Goal: Information Seeking & Learning: Obtain resource

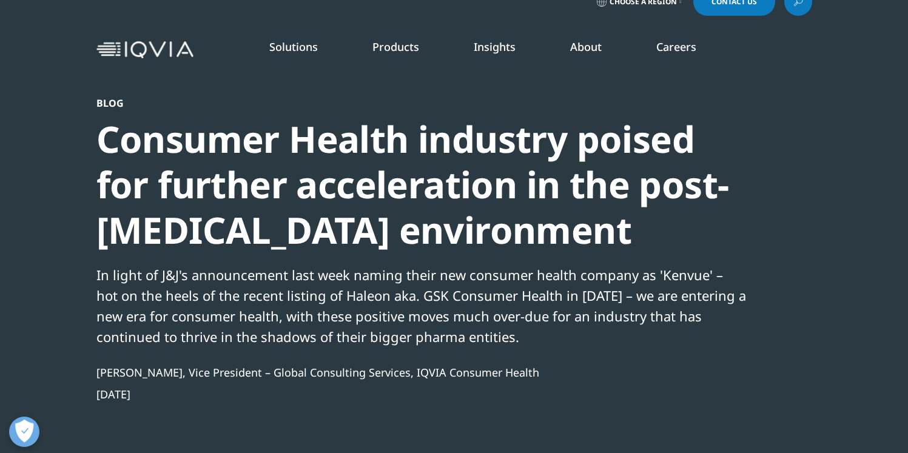
click at [256, 201] on link "SEE LATEST REPORTS" at bounding box center [301, 200] width 177 height 10
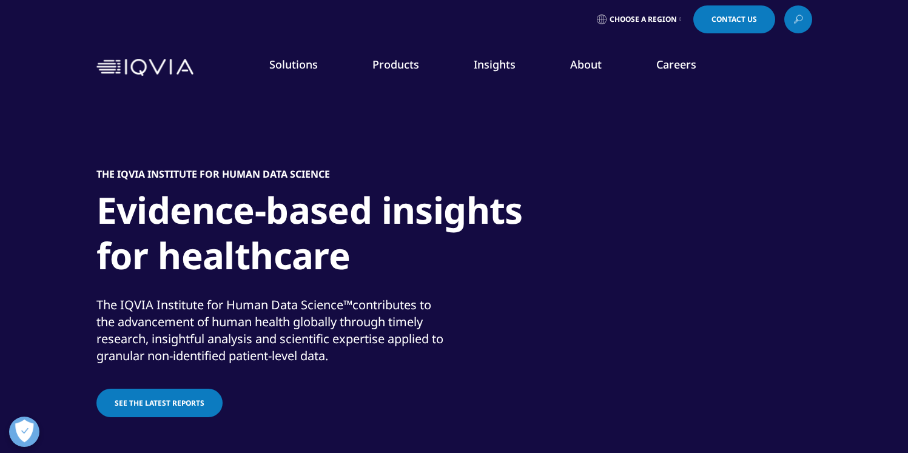
scroll to position [209, 0]
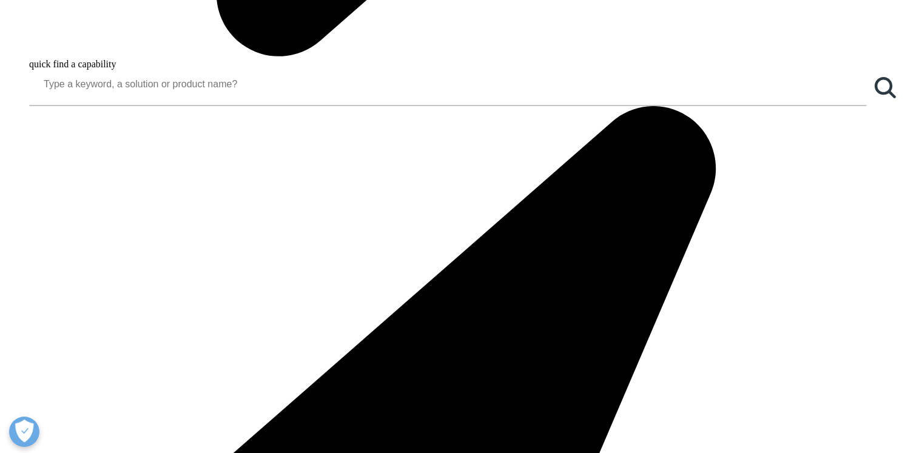
scroll to position [1575, 0]
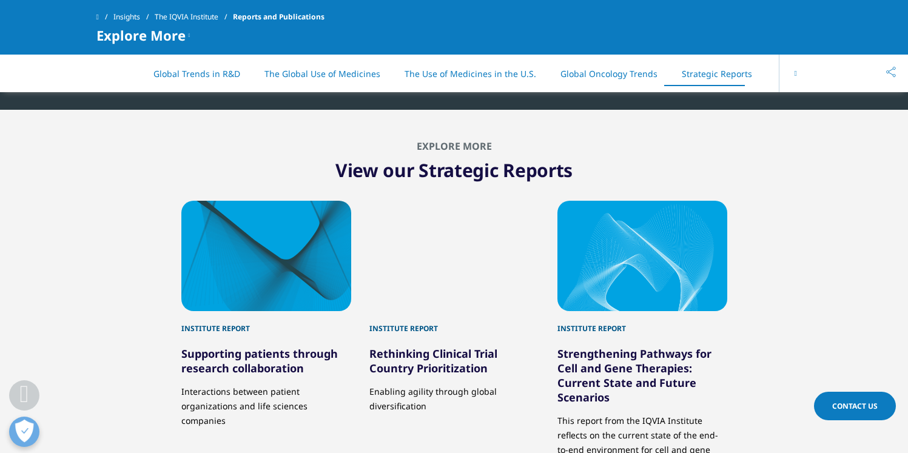
scroll to position [5848, 0]
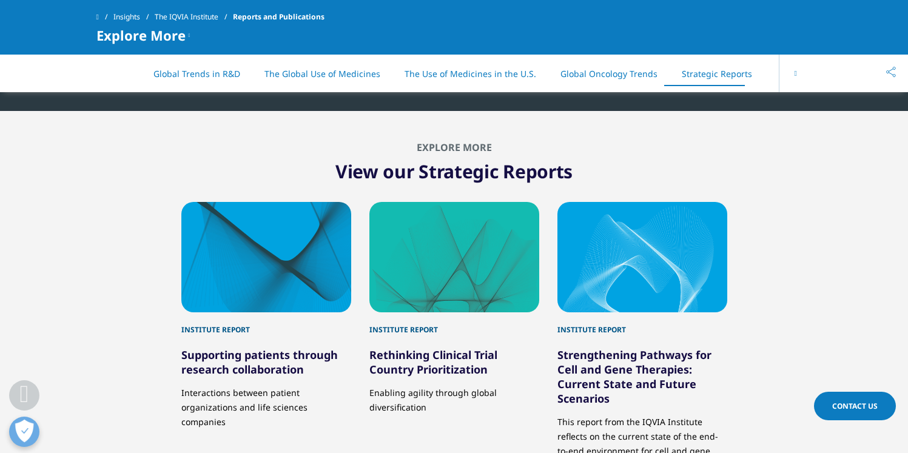
click at [796, 69] on button at bounding box center [794, 74] width 33 height 38
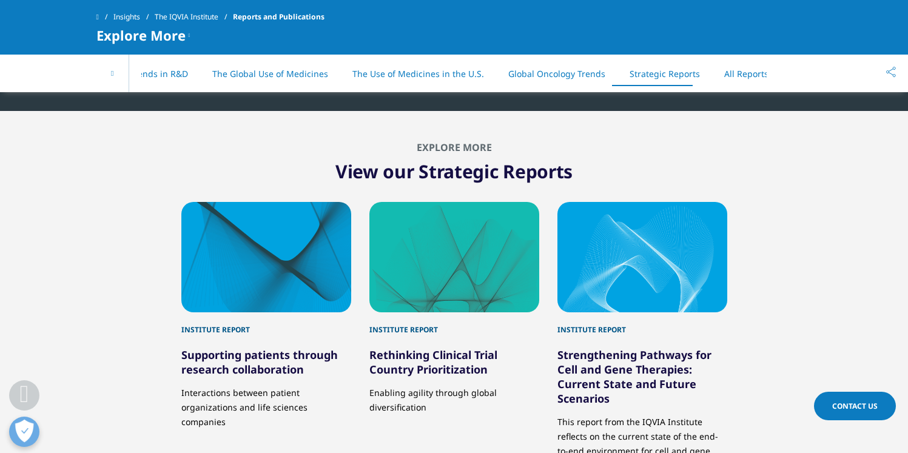
click at [734, 76] on link "All Reports" at bounding box center [746, 74] width 44 height 12
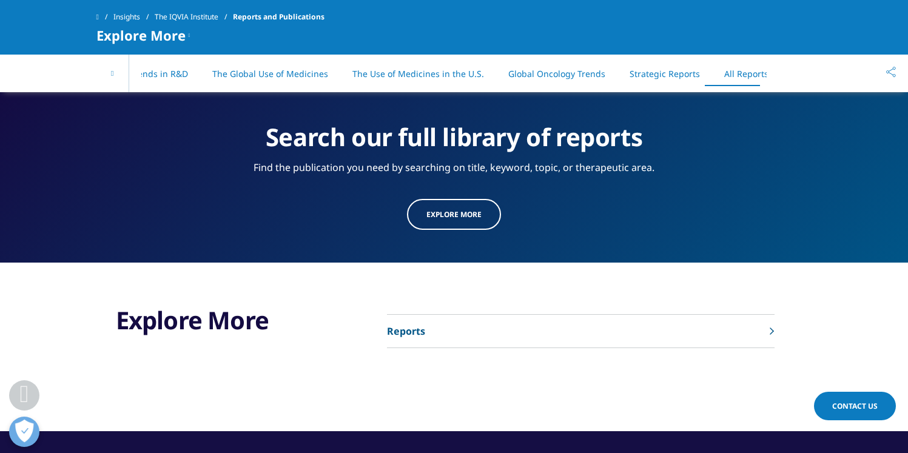
scroll to position [6297, 0]
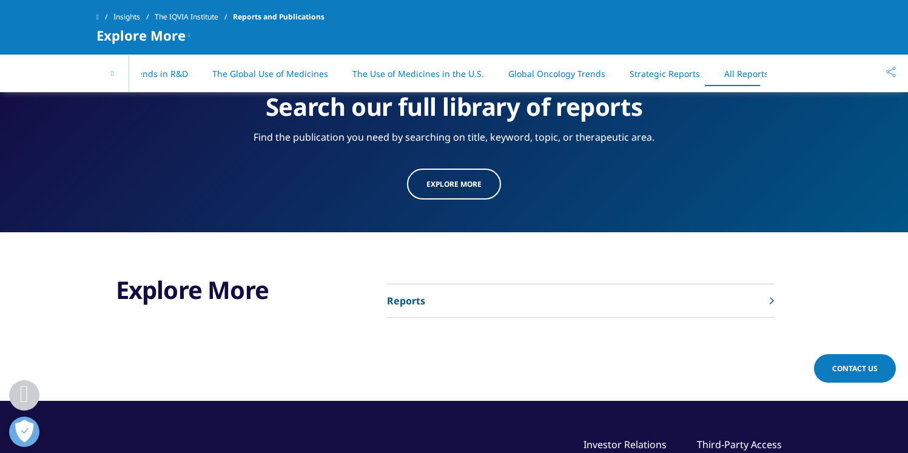
click at [430, 285] on link "Reports" at bounding box center [580, 300] width 387 height 33
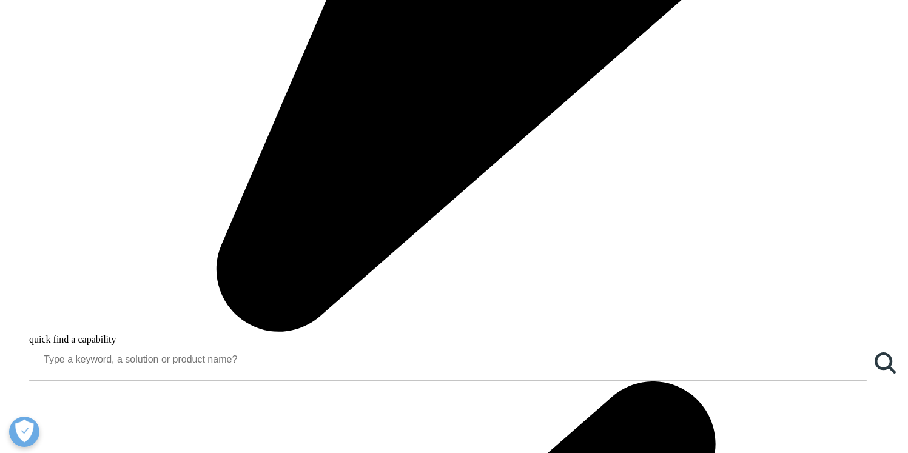
scroll to position [1155, 0]
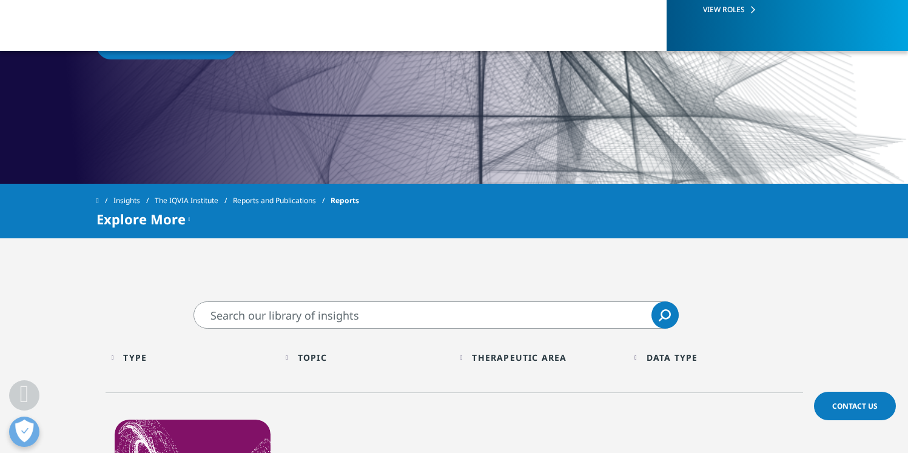
scroll to position [407, 0]
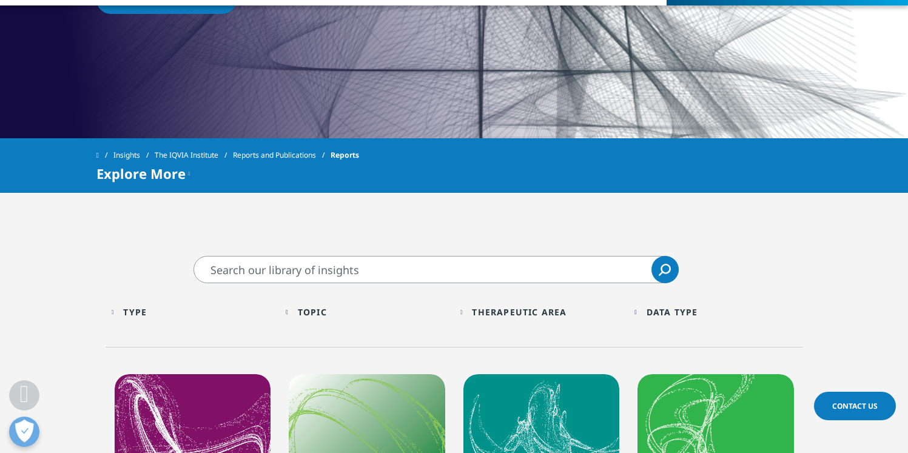
click at [407, 270] on input "Search" at bounding box center [435, 269] width 485 height 27
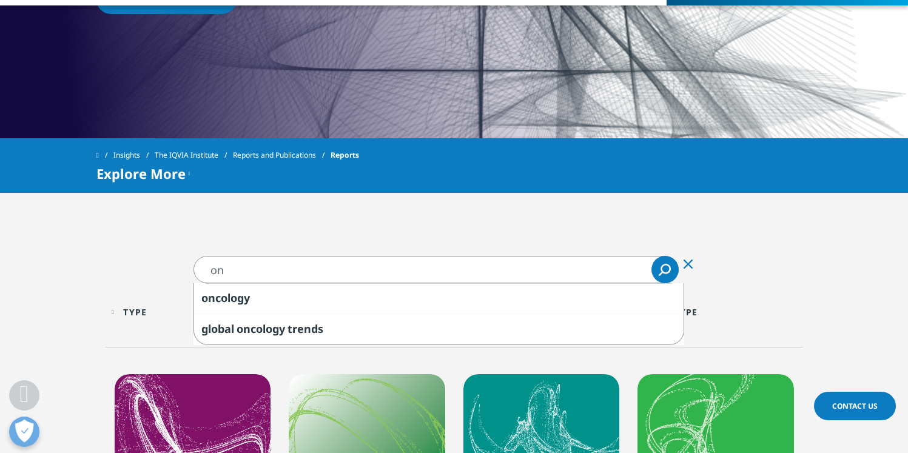
type input "o"
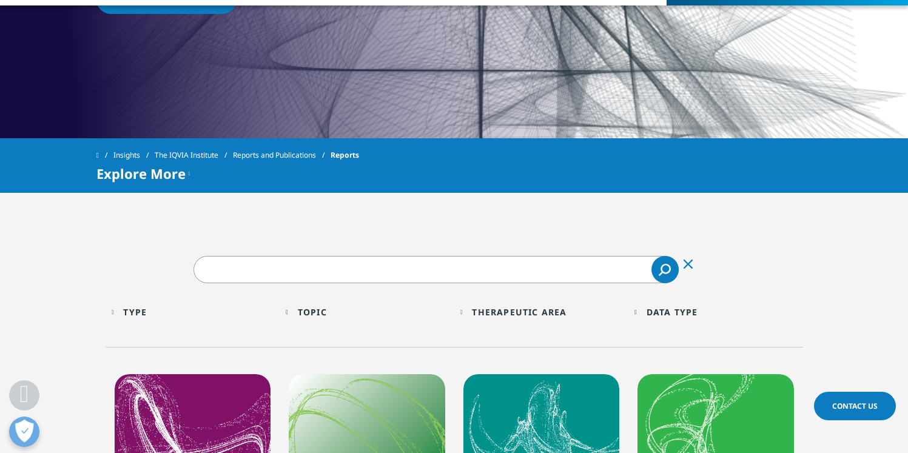
type input "o"
type input "consumer health"
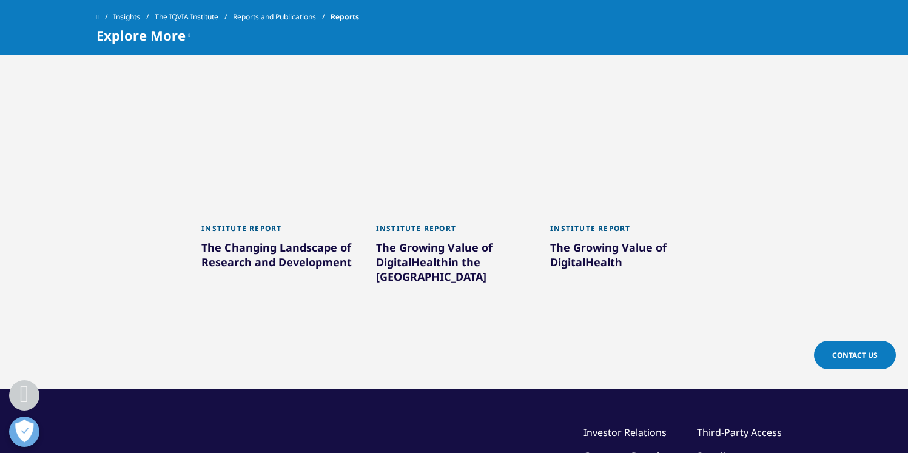
scroll to position [1145, 0]
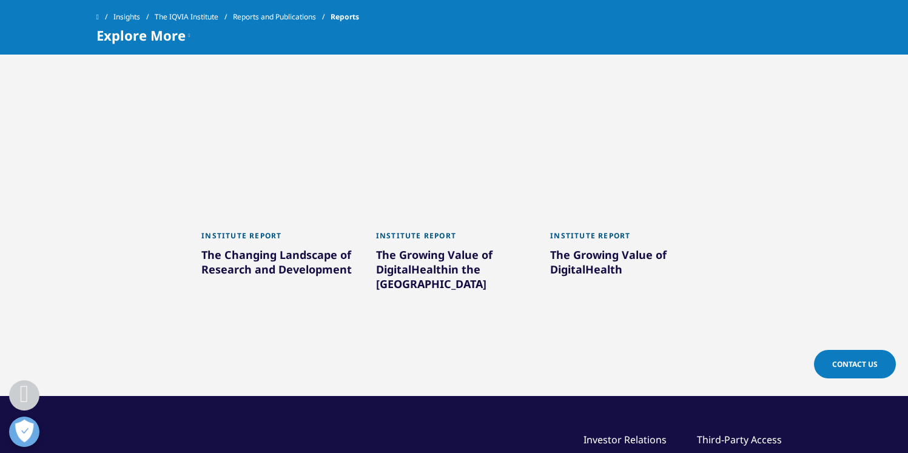
click at [238, 247] on div "The Changing Landscape of Research and Development" at bounding box center [279, 264] width 156 height 34
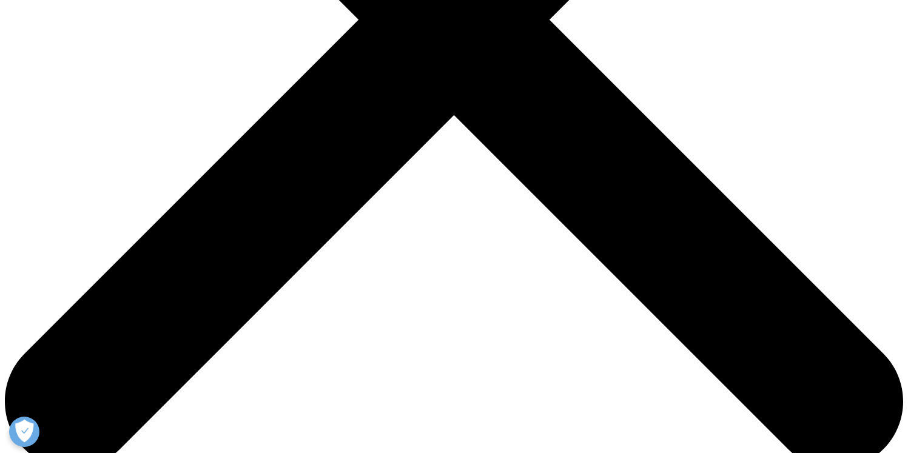
scroll to position [524, 0]
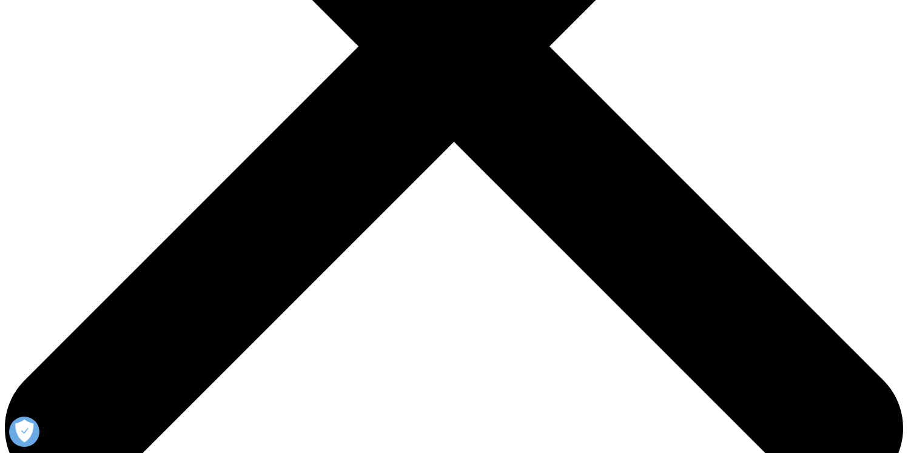
scroll to position [421, 0]
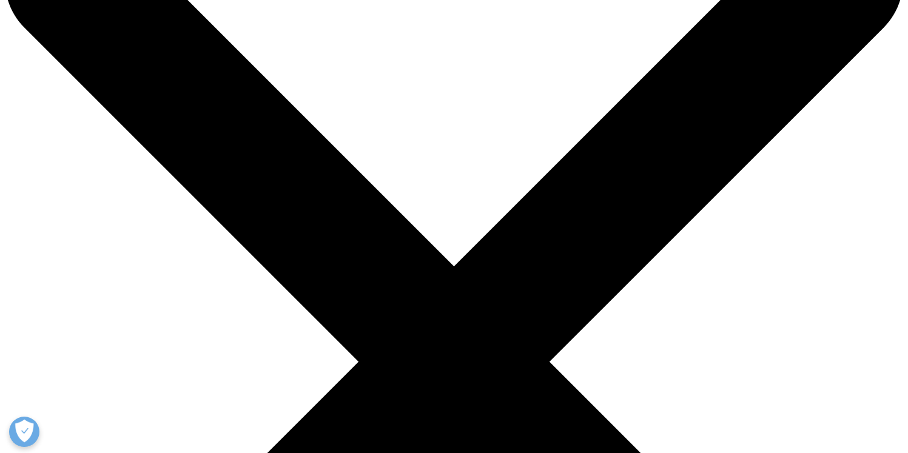
scroll to position [0, 0]
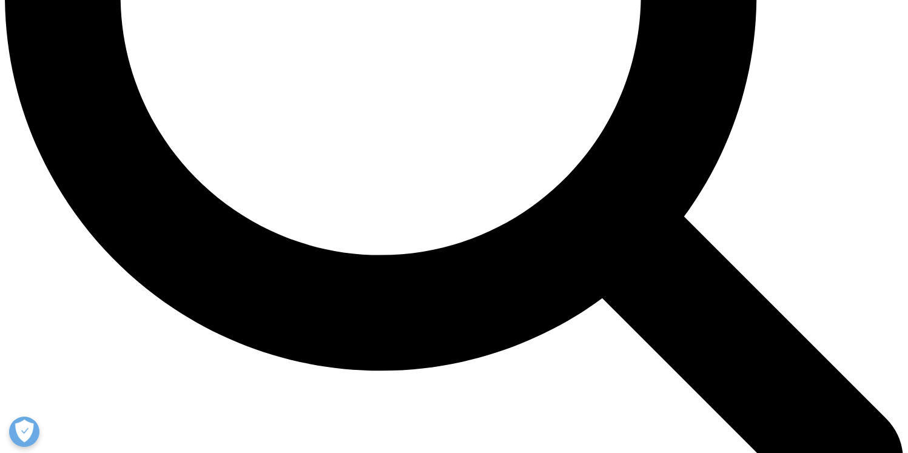
scroll to position [1300, 0]
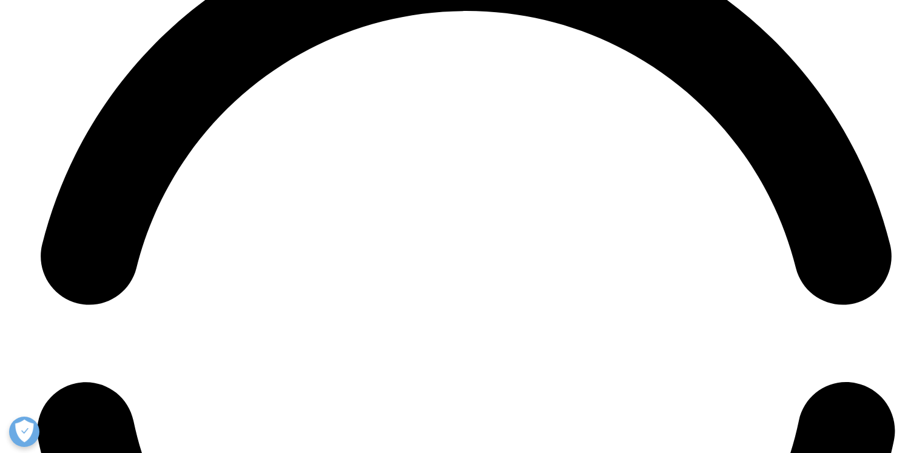
scroll to position [5999, 0]
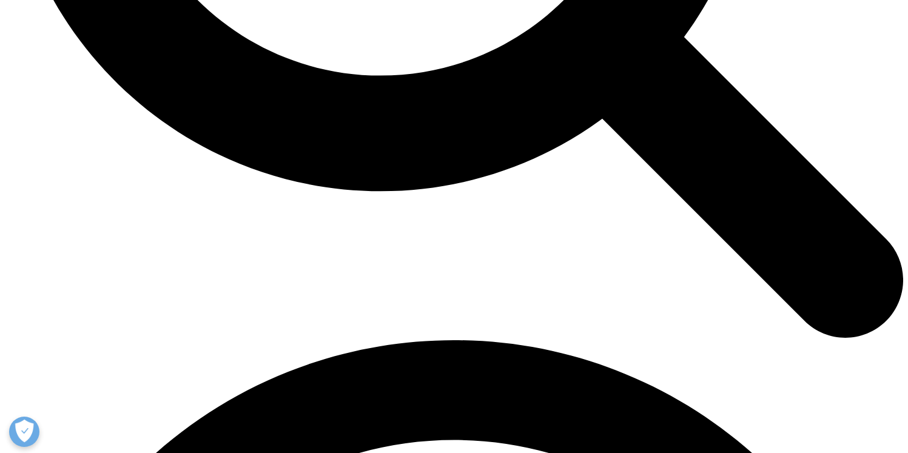
scroll to position [1481, 0]
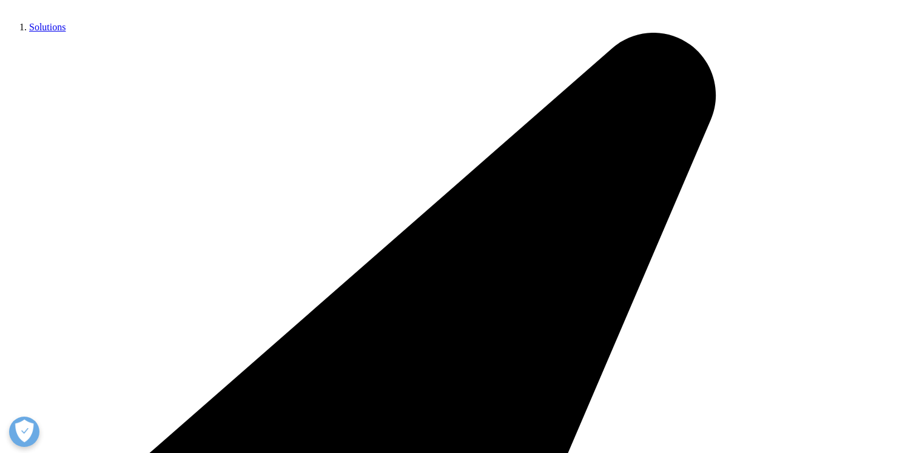
scroll to position [275, 0]
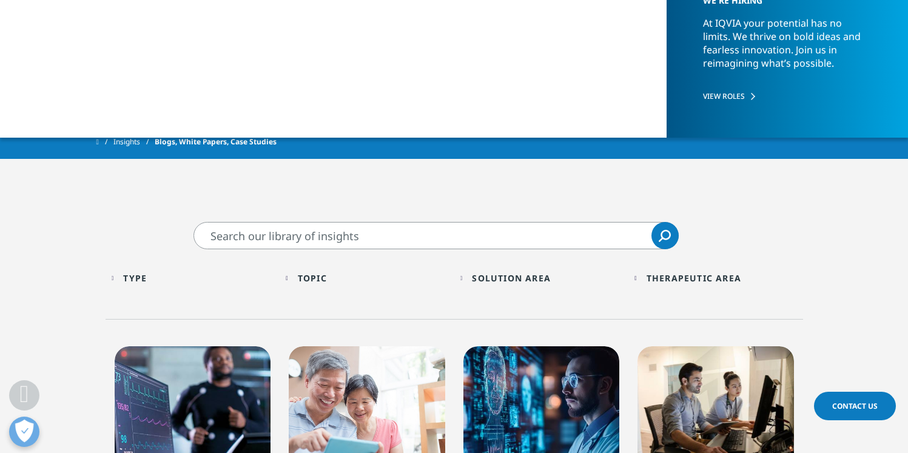
click at [287, 278] on div "Topic Loading Clear Or/And Operator" at bounding box center [367, 278] width 162 height 28
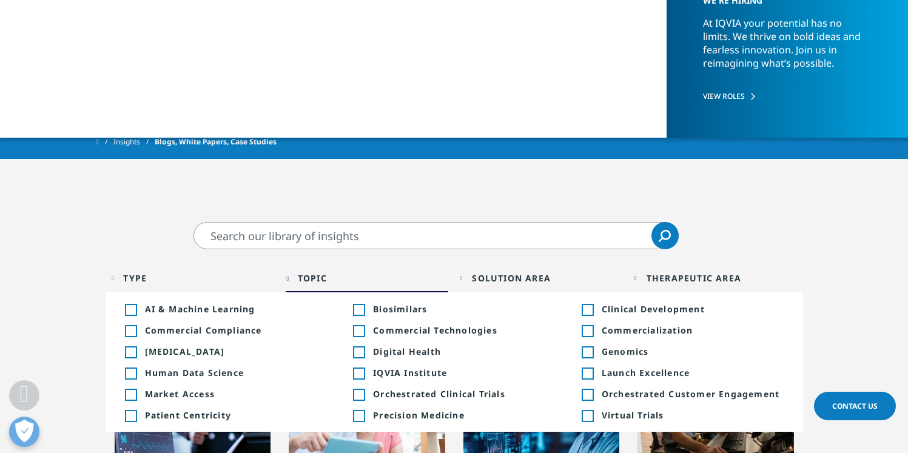
click at [130, 350] on div "Toggle" at bounding box center [130, 352] width 11 height 11
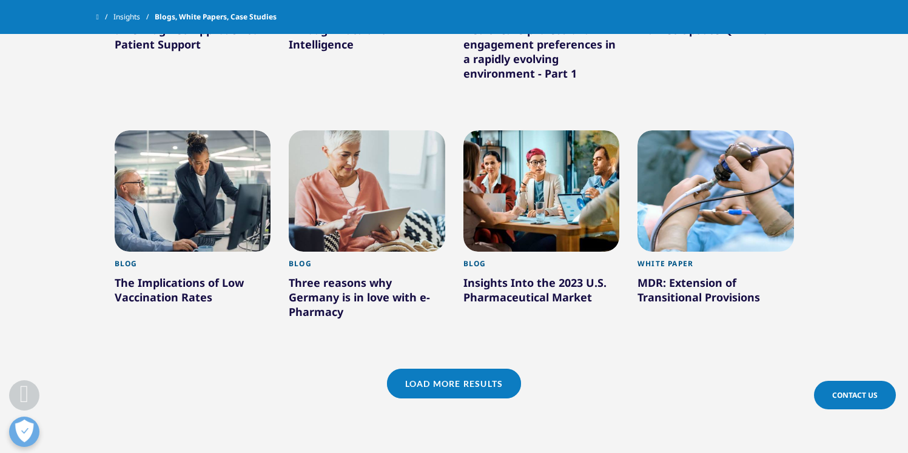
scroll to position [1028, 0]
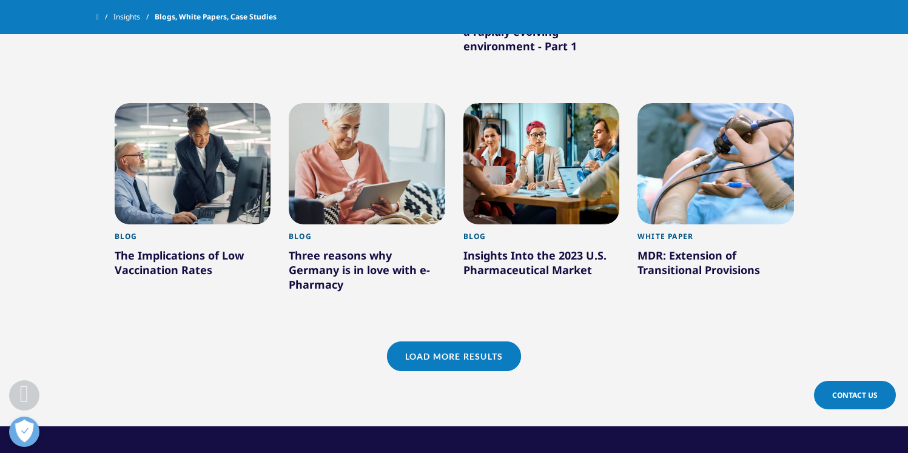
click at [479, 341] on link "Load More Results" at bounding box center [454, 356] width 134 height 30
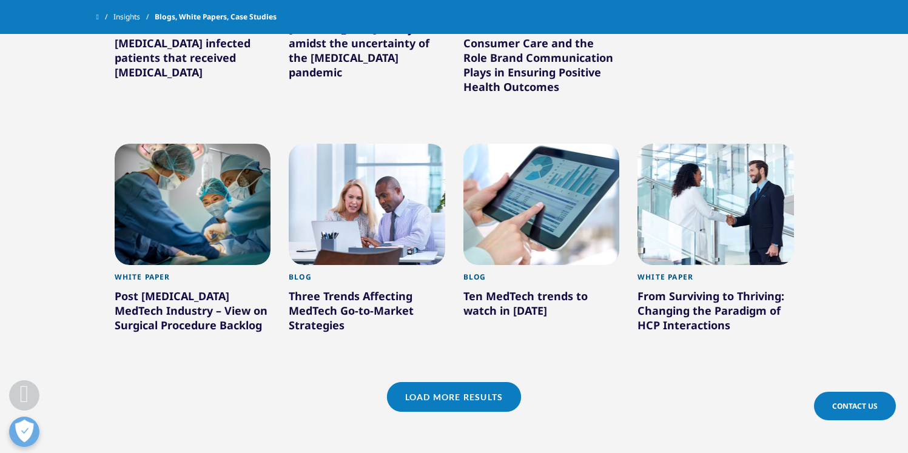
scroll to position [1754, 0]
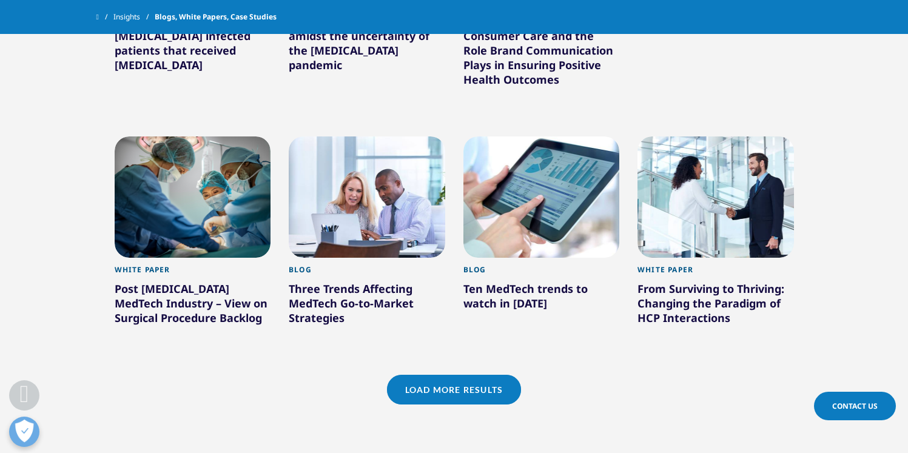
click at [441, 378] on link "Load More Results" at bounding box center [454, 390] width 134 height 30
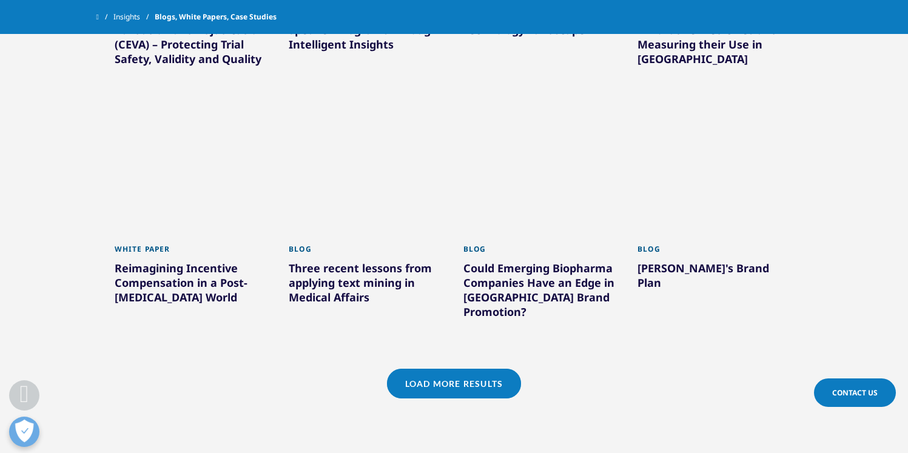
scroll to position [2534, 0]
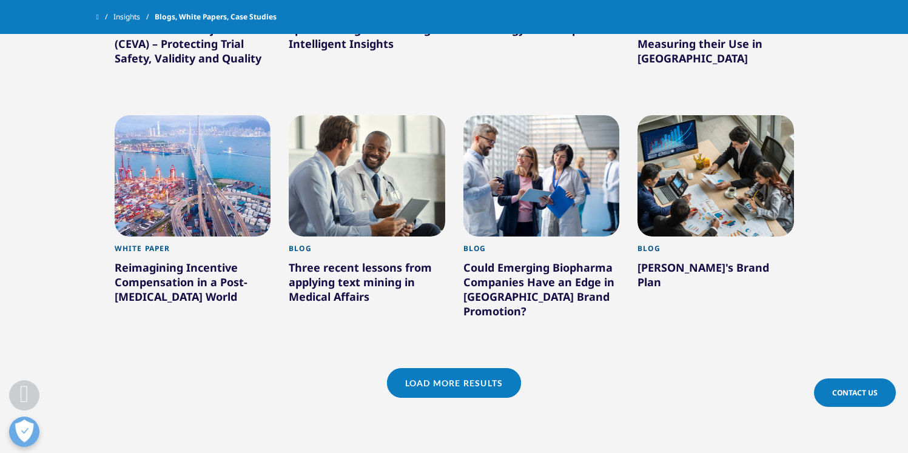
click at [433, 368] on link "Load More Results" at bounding box center [454, 383] width 134 height 30
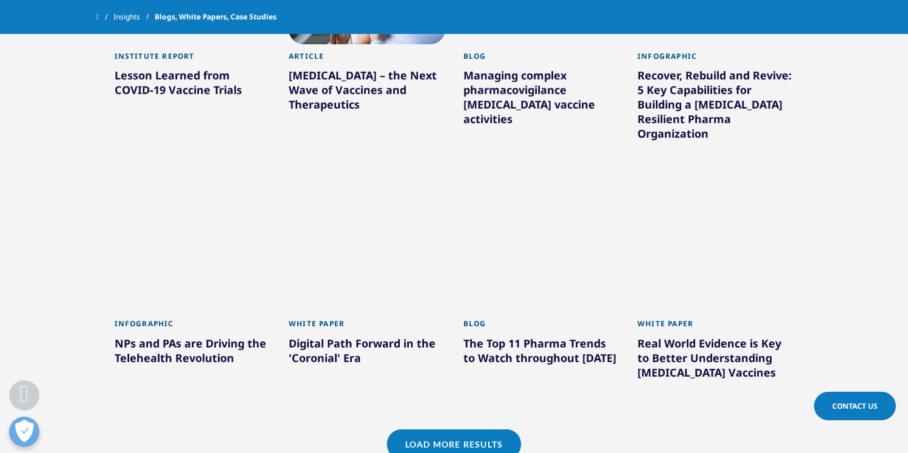
scroll to position [3267, 0]
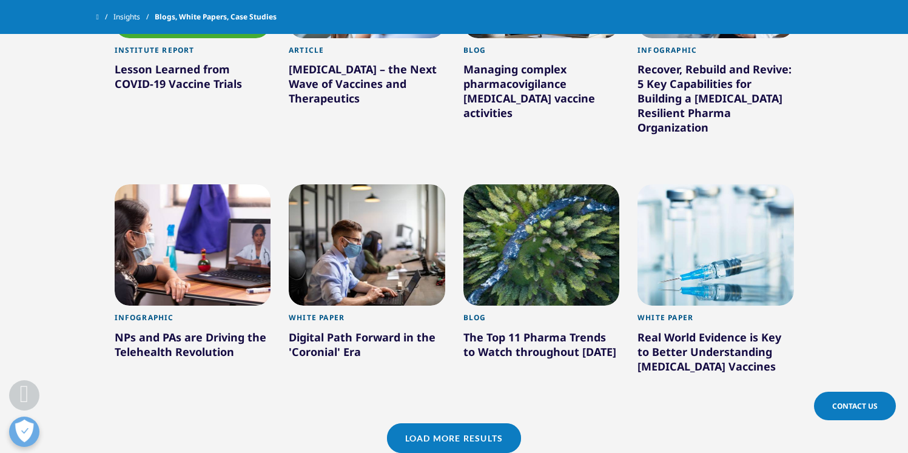
click at [448, 423] on link "Load More Results" at bounding box center [454, 438] width 134 height 30
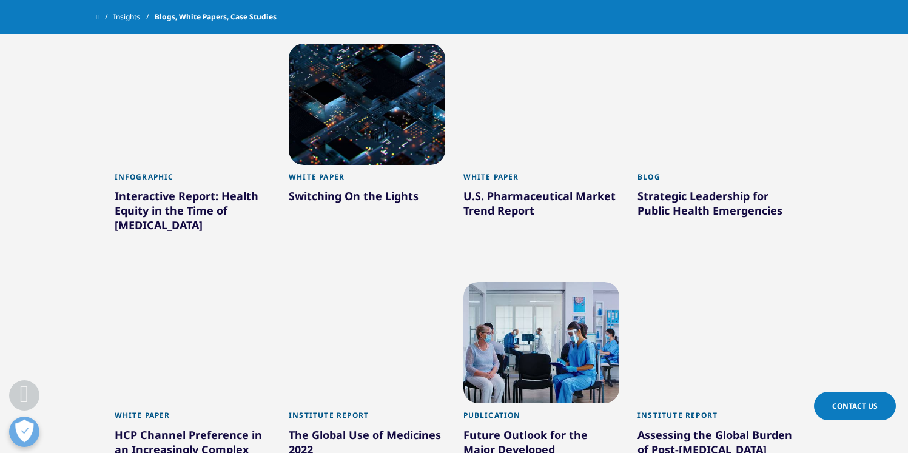
scroll to position [3988, 0]
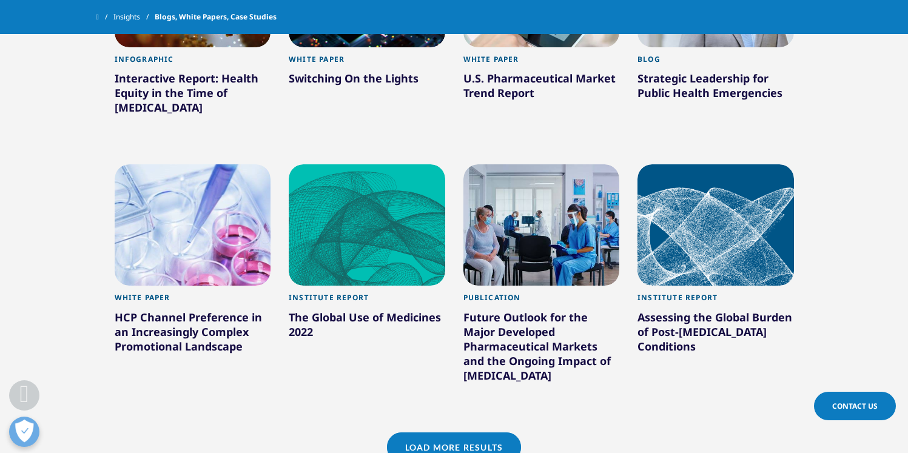
click at [436, 432] on link "Load More Results" at bounding box center [454, 447] width 134 height 30
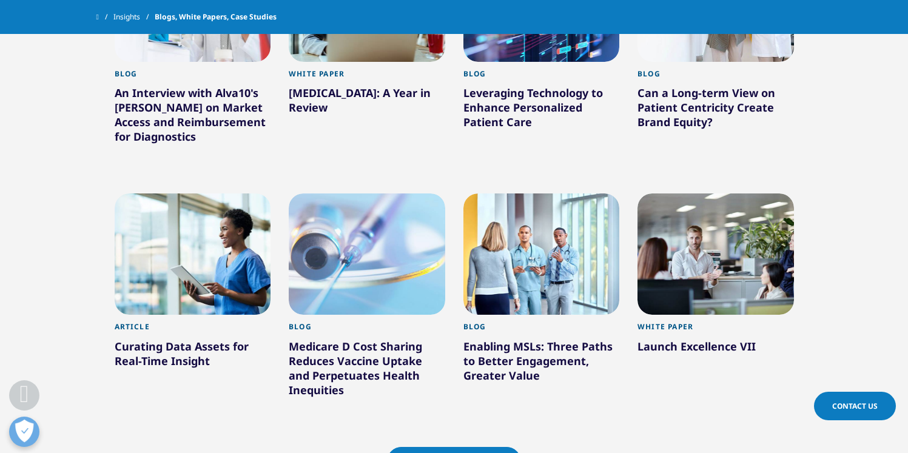
scroll to position [4751, 0]
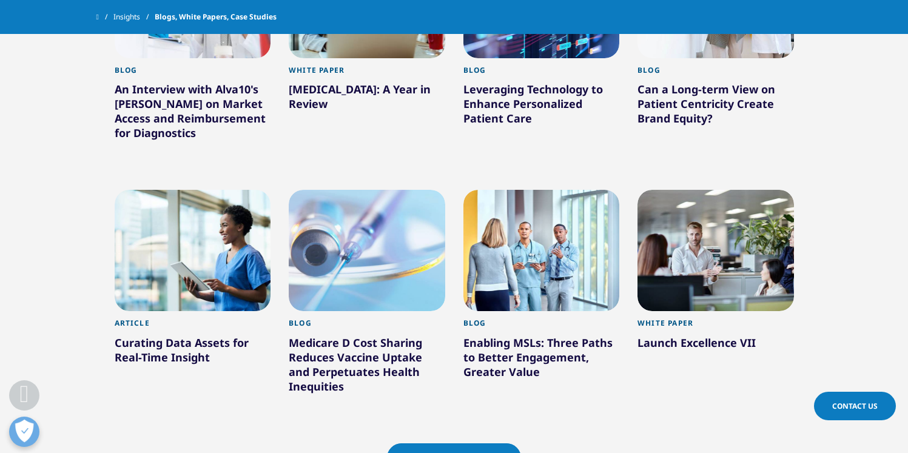
click at [449, 443] on link "Load More Results" at bounding box center [454, 458] width 134 height 30
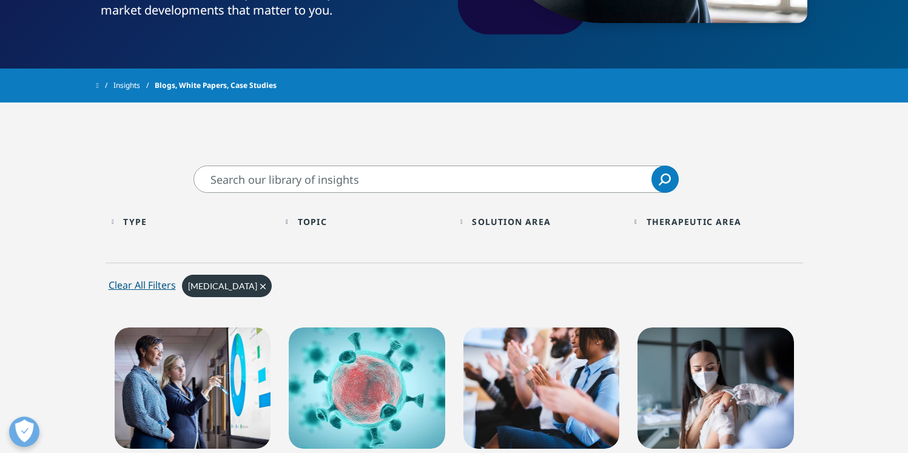
scroll to position [373, 0]
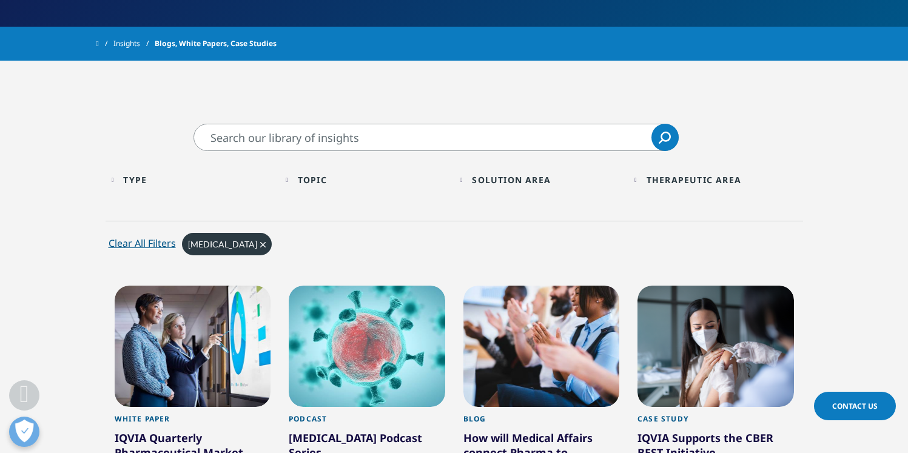
click at [409, 146] on input "Search" at bounding box center [435, 137] width 485 height 27
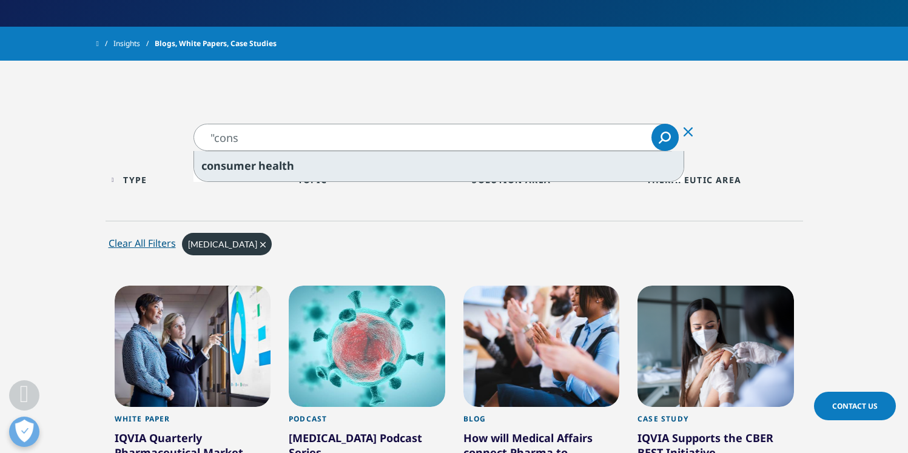
click at [392, 167] on div "cons umer health" at bounding box center [438, 166] width 489 height 30
type input "consumer health"
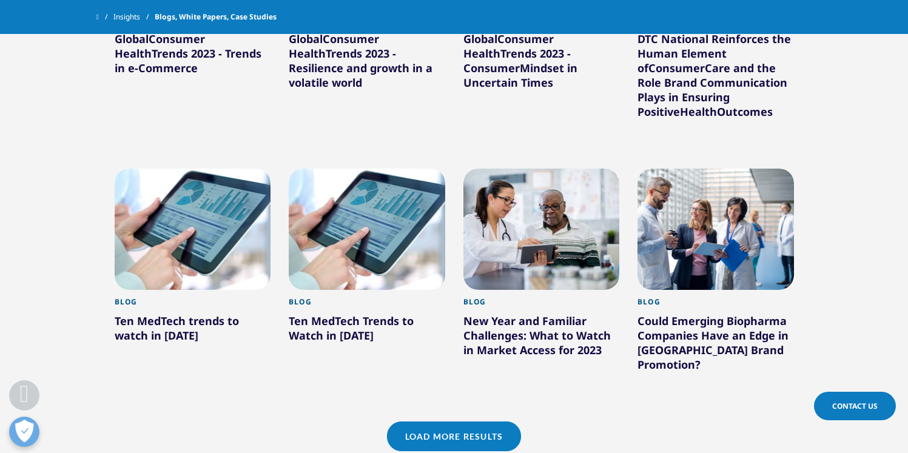
scroll to position [1061, 0]
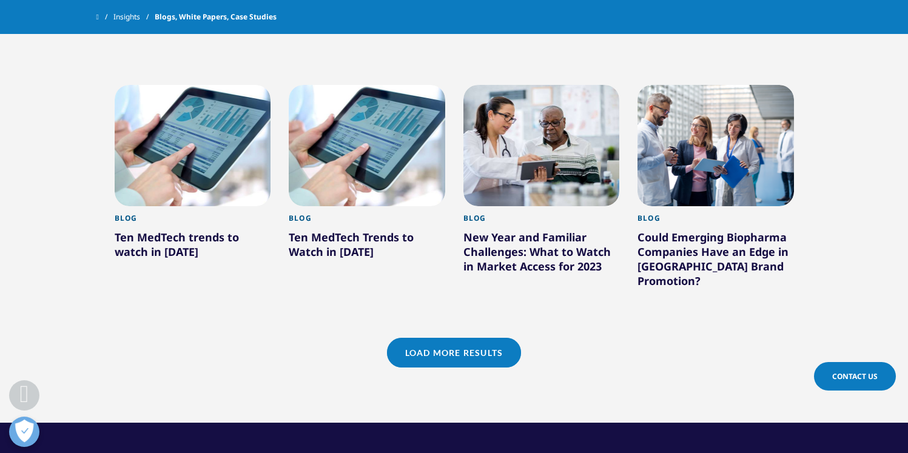
click at [451, 338] on link "Load More Results" at bounding box center [454, 353] width 134 height 30
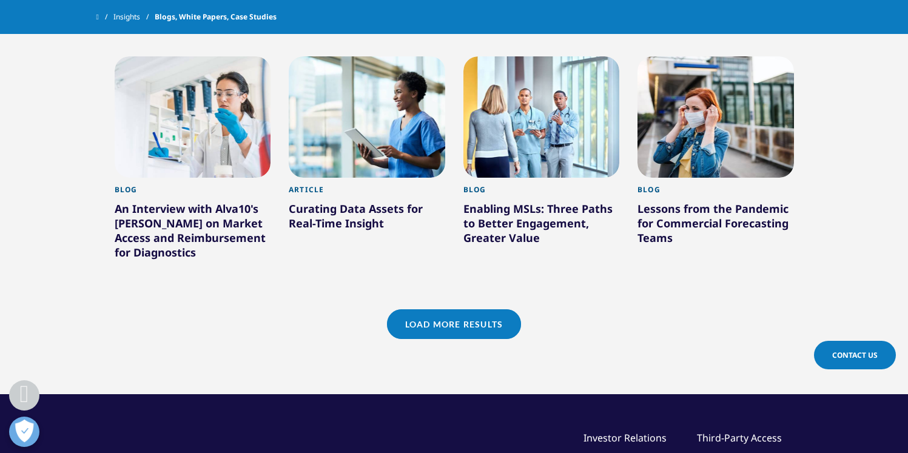
scroll to position [1853, 0]
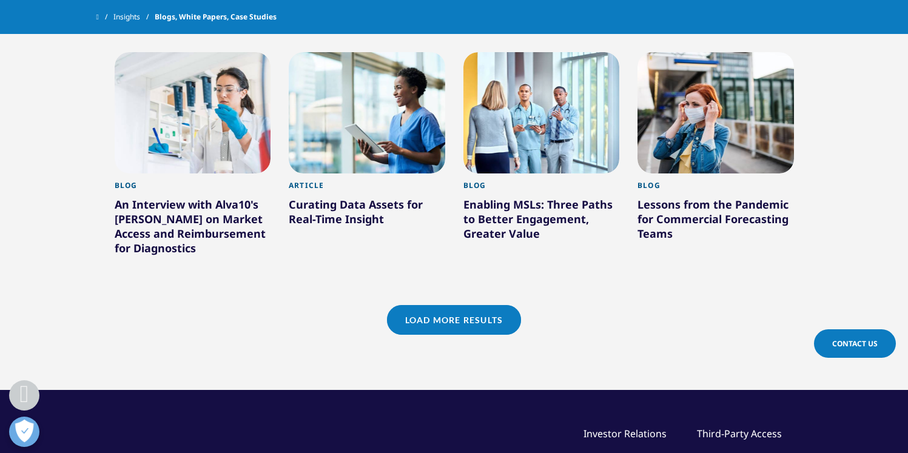
click at [418, 324] on div "Load More Results" at bounding box center [453, 335] width 697 height 60
click at [436, 305] on link "Load More Results" at bounding box center [454, 320] width 134 height 30
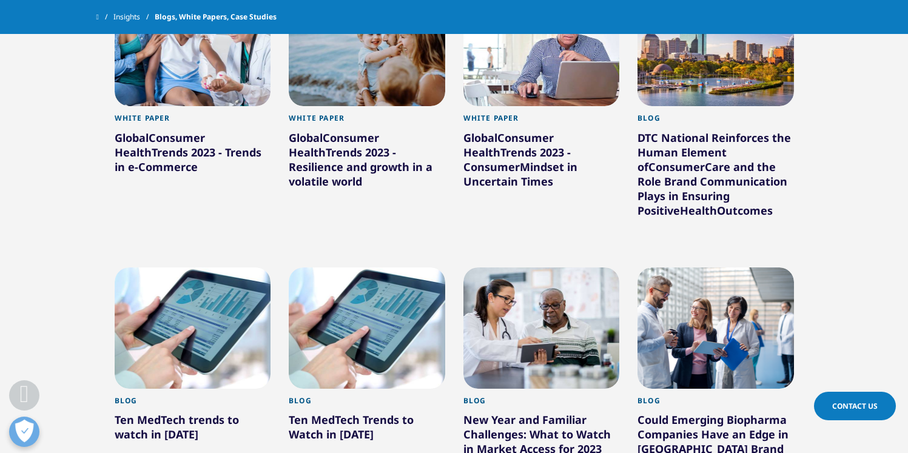
scroll to position [877, 0]
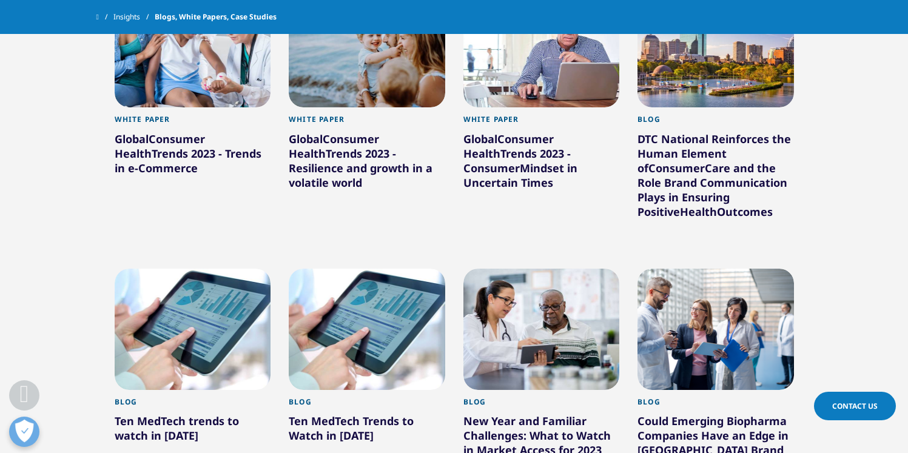
click at [520, 161] on span "Consumer" at bounding box center [491, 168] width 56 height 15
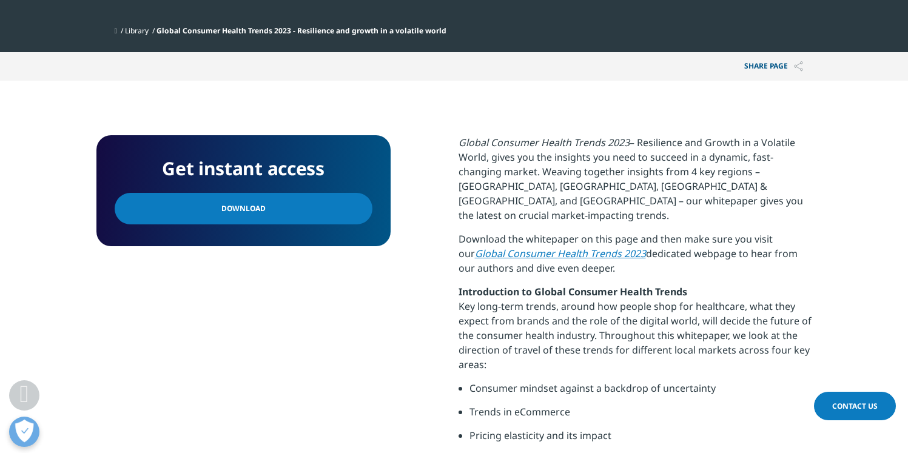
scroll to position [449, 0]
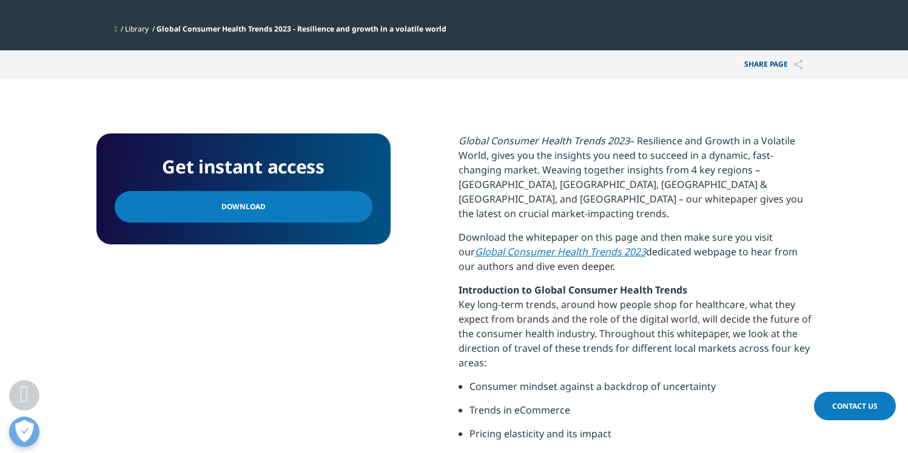
click at [221, 218] on link "Download" at bounding box center [244, 207] width 258 height 32
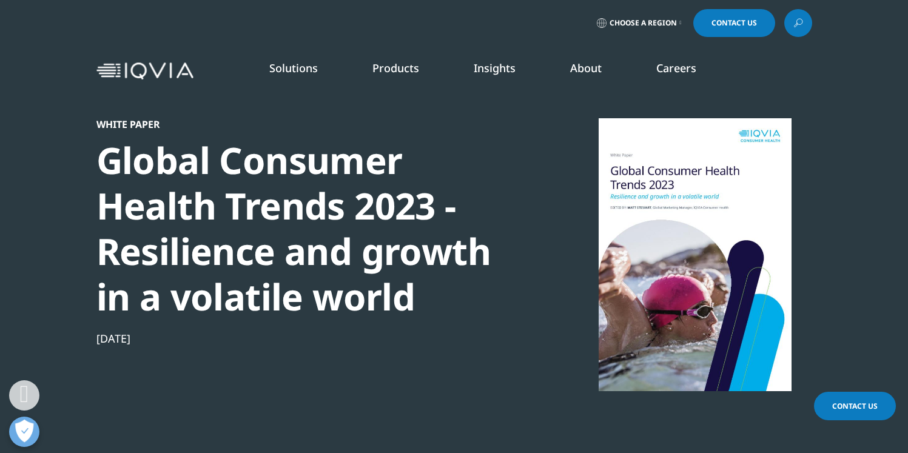
scroll to position [0, 0]
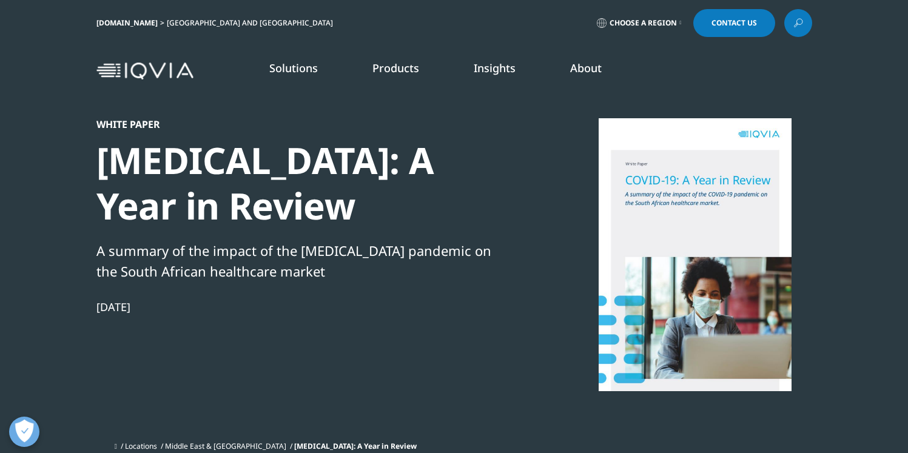
scroll to position [2, 0]
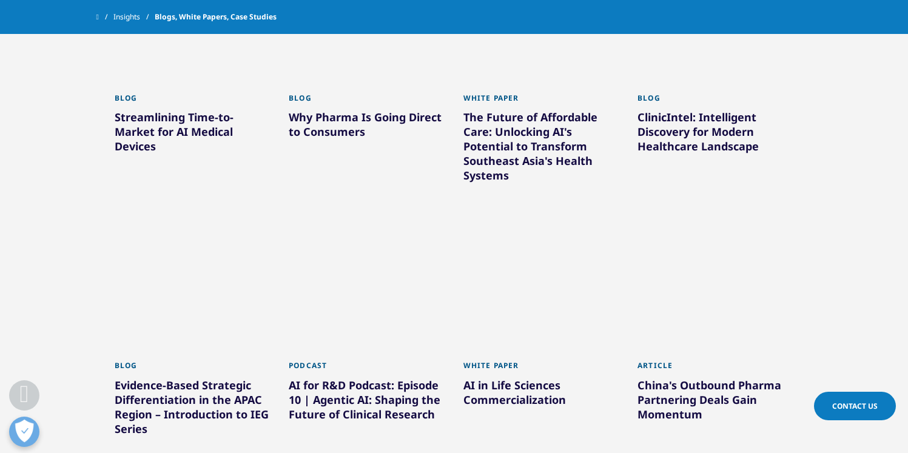
scroll to position [625, 0]
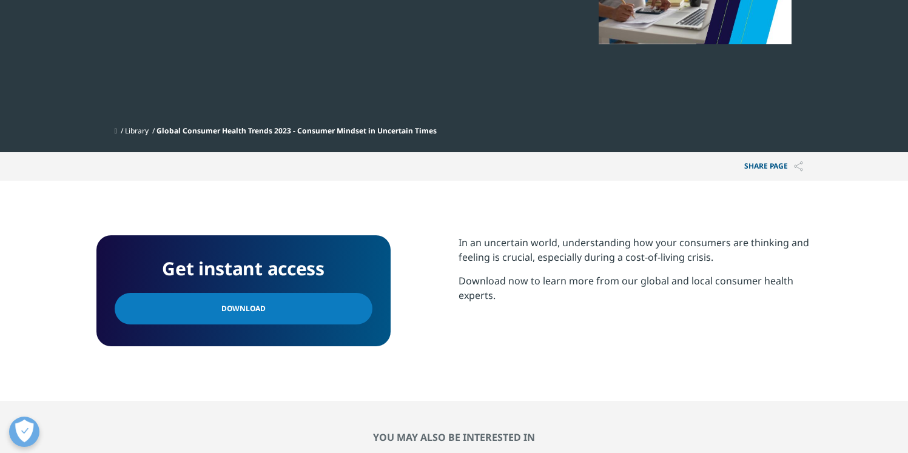
scroll to position [377, 0]
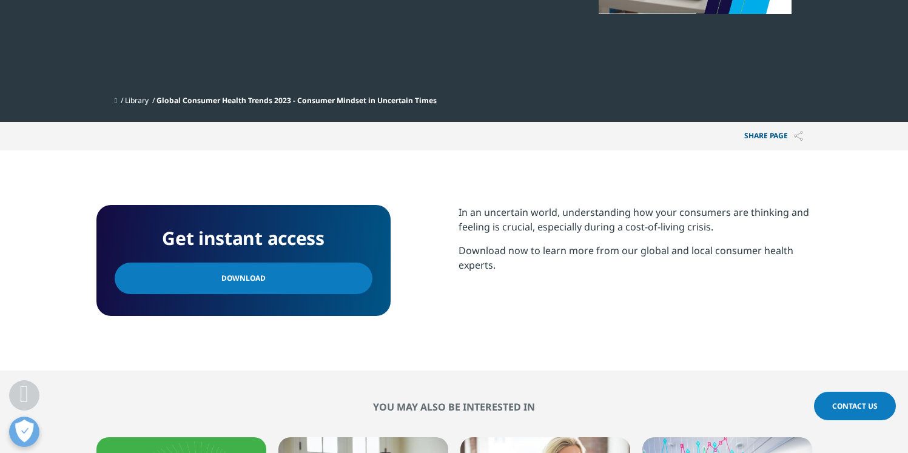
click at [267, 275] on link "Download" at bounding box center [244, 279] width 258 height 32
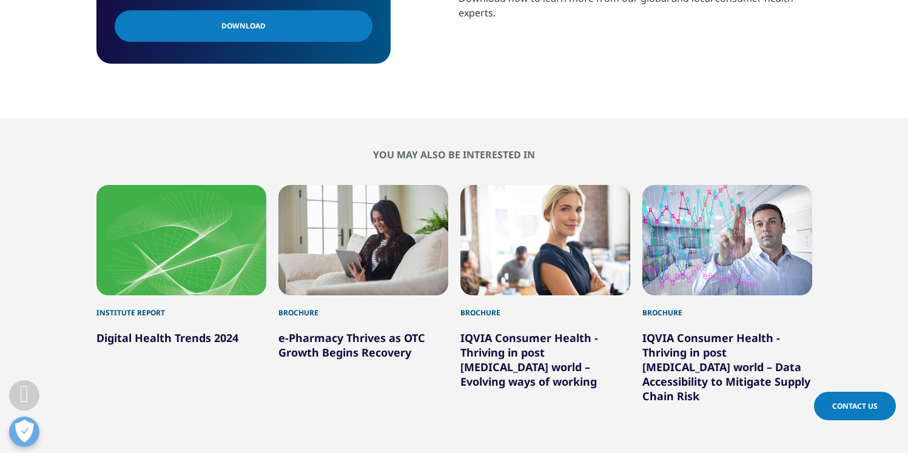
scroll to position [745, 0]
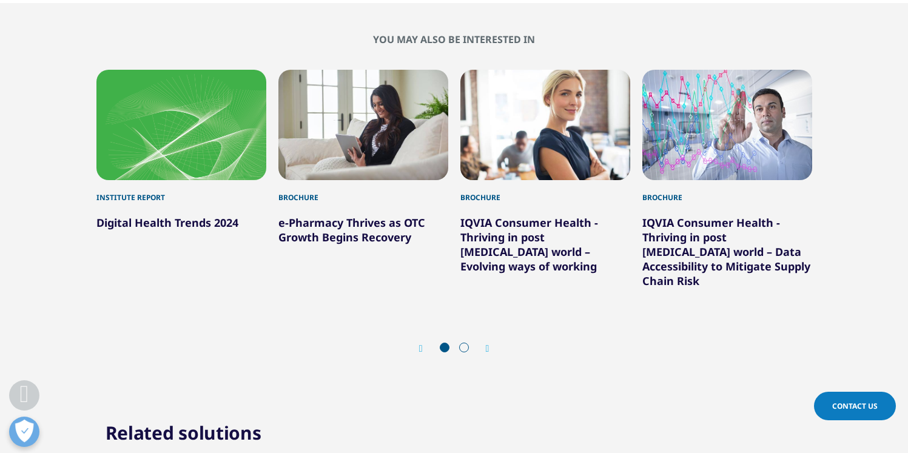
click at [532, 236] on link "IQVIA Consumer Health - Thriving in post COVID-19 world – Evolving ways of work…" at bounding box center [529, 244] width 138 height 58
click at [535, 237] on link "IQVIA Consumer Health - Thriving in post COVID-19 world – Evolving ways of work…" at bounding box center [529, 244] width 138 height 58
click at [487, 344] on icon "Next slide" at bounding box center [488, 349] width 4 height 10
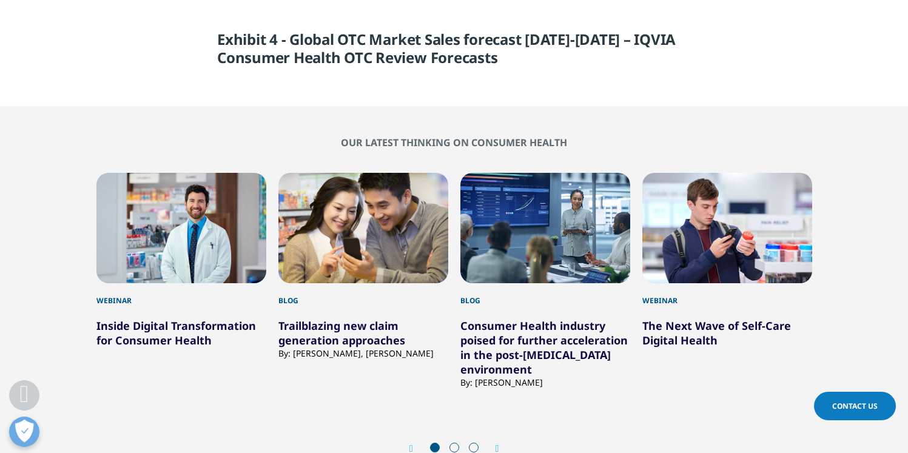
scroll to position [4015, 0]
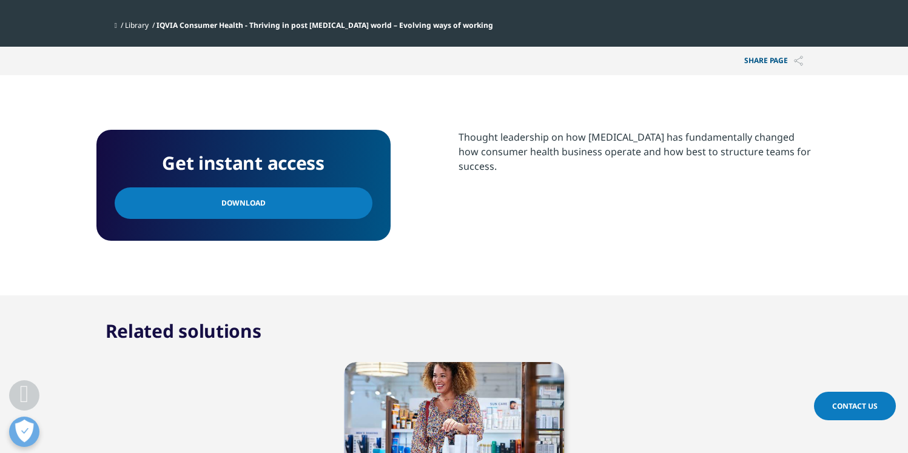
scroll to position [504, 0]
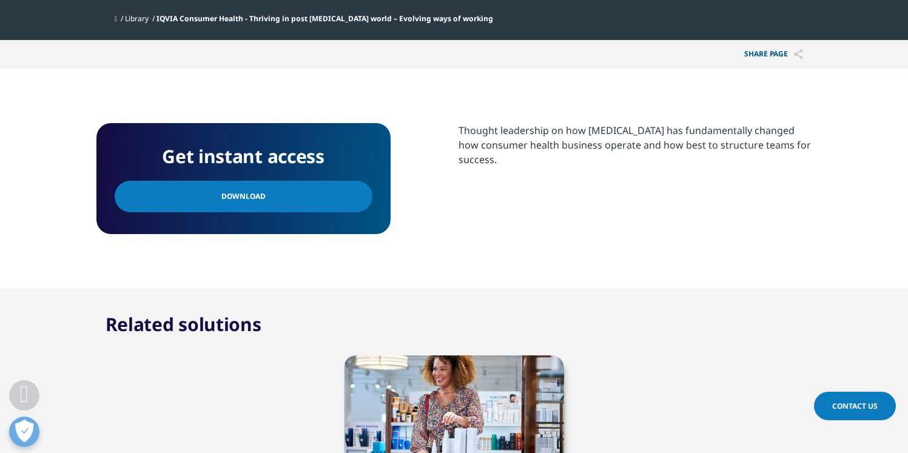
click at [263, 207] on link "Download" at bounding box center [244, 197] width 258 height 32
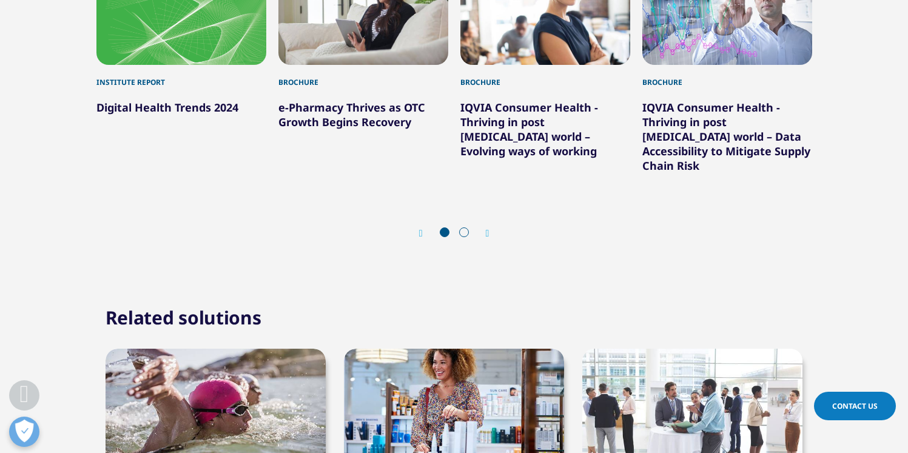
scroll to position [1166, 0]
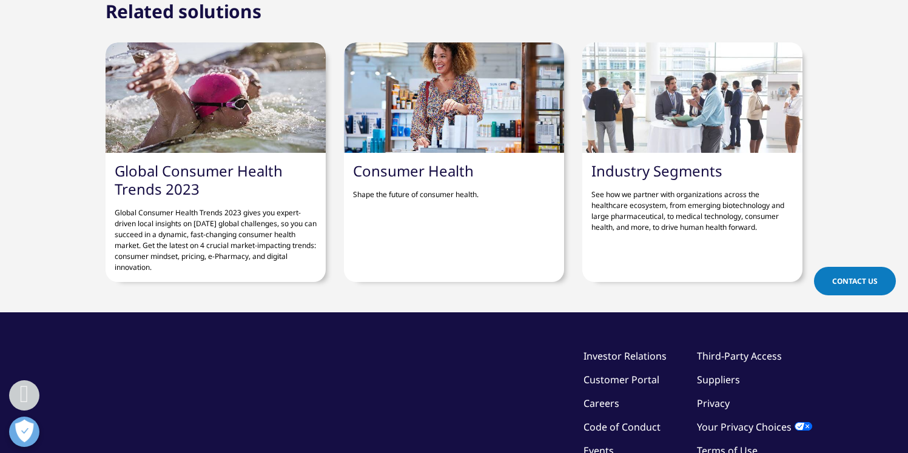
click at [444, 161] on link "Consumer Health" at bounding box center [413, 171] width 121 height 20
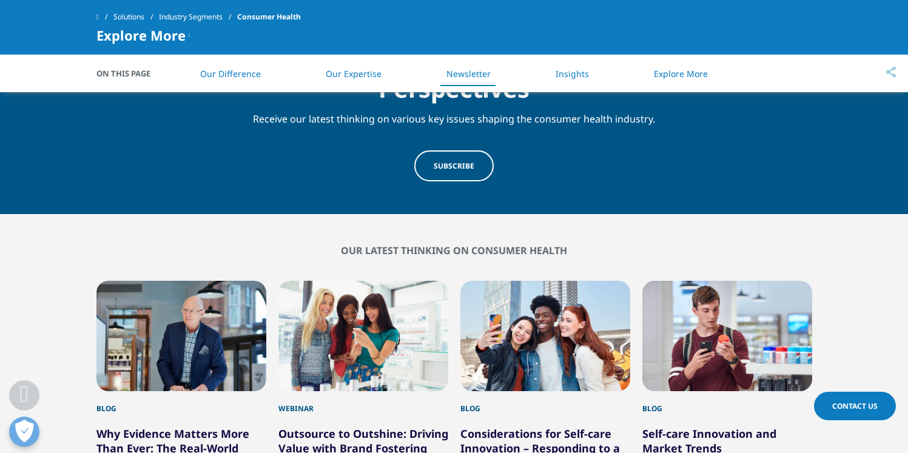
scroll to position [1073, 0]
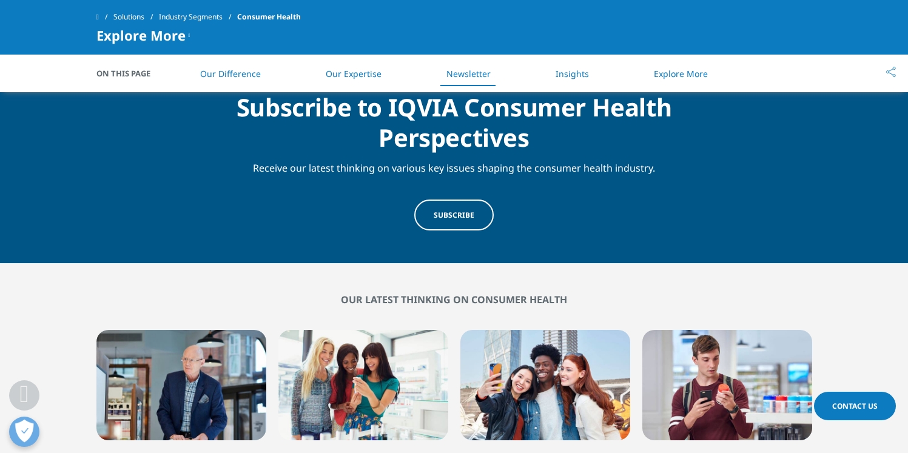
click at [457, 208] on link "Subscribe" at bounding box center [453, 214] width 79 height 31
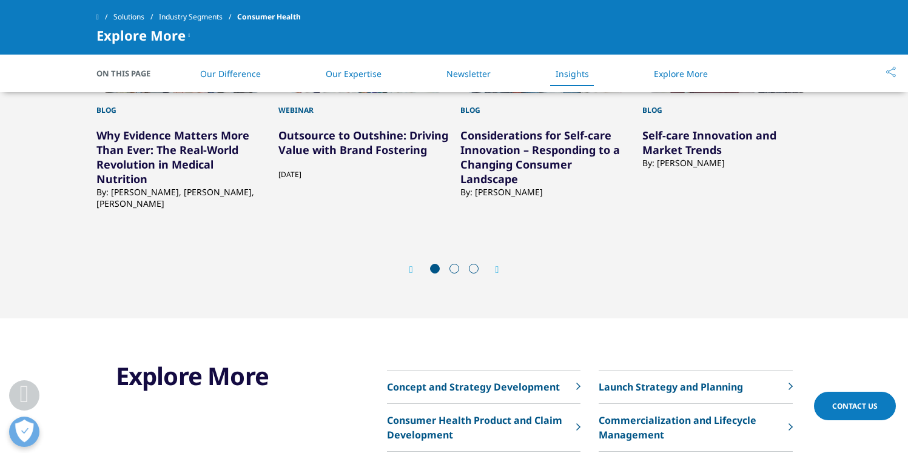
scroll to position [1446, 0]
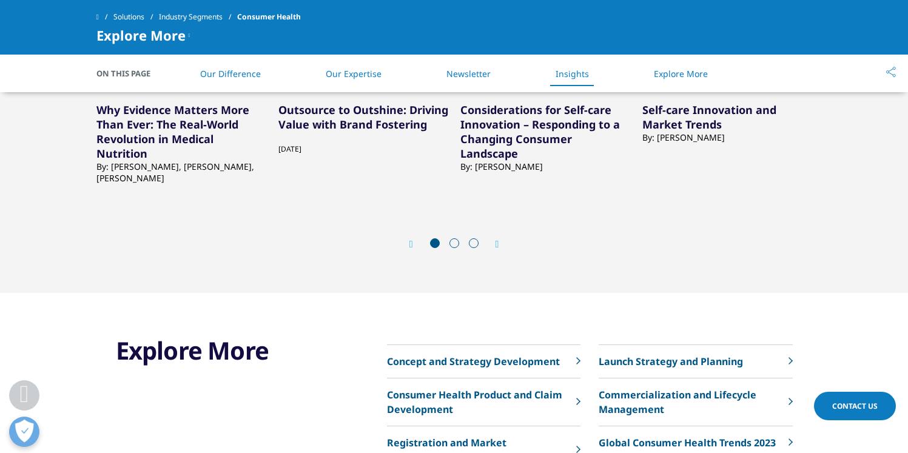
click at [495, 242] on icon "Next slide" at bounding box center [497, 244] width 4 height 10
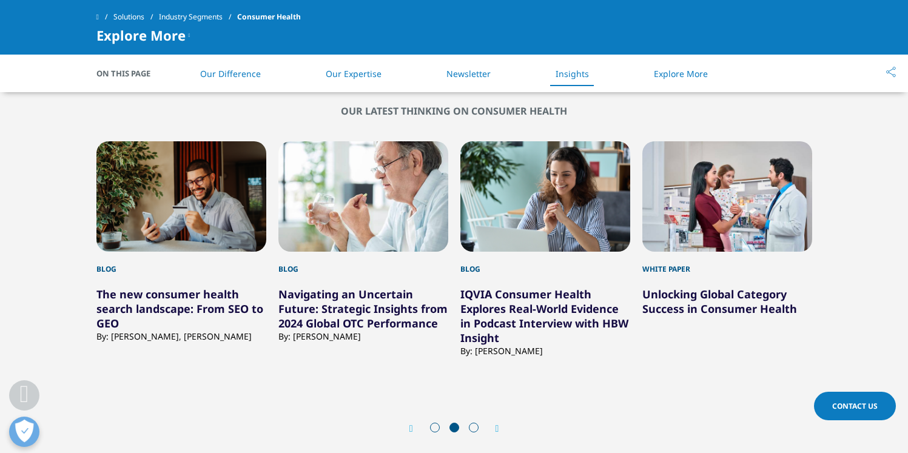
scroll to position [1257, 0]
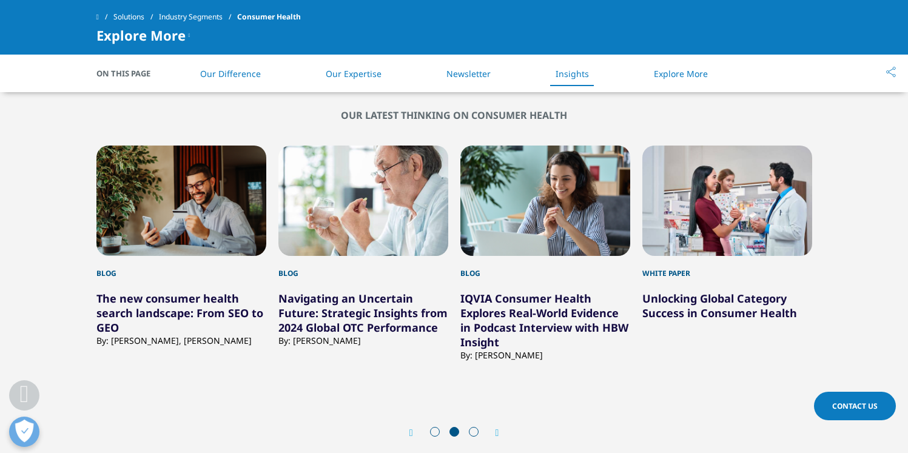
click at [490, 427] on div "Next" at bounding box center [491, 433] width 16 height 12
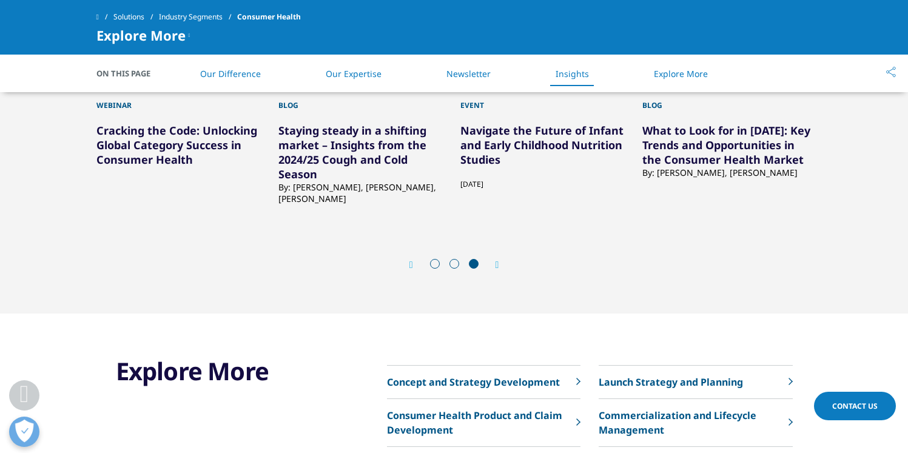
scroll to position [1446, 0]
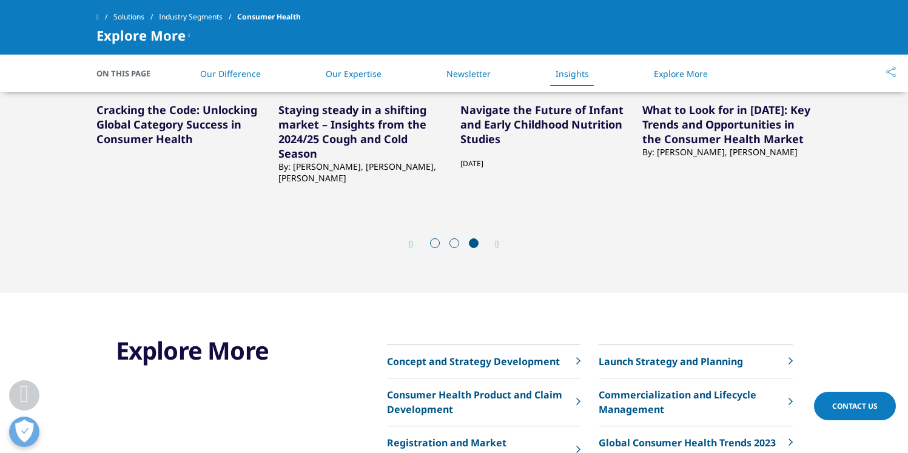
click at [499, 243] on icon "Next slide" at bounding box center [497, 244] width 4 height 10
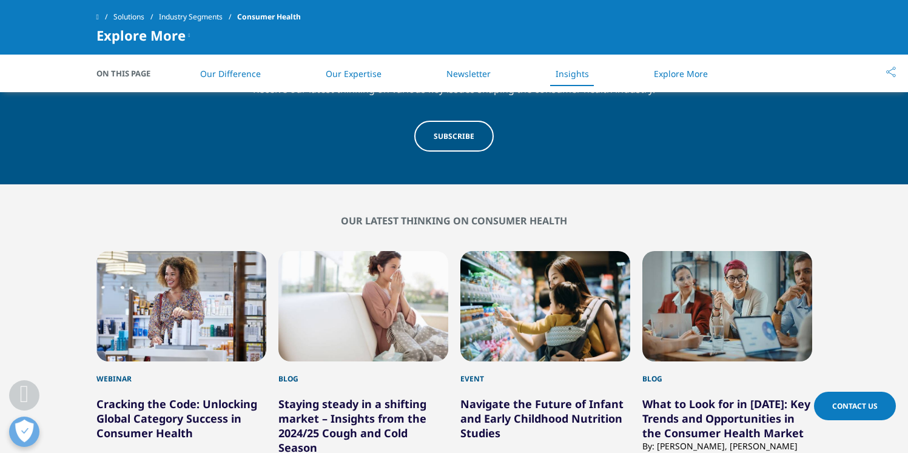
scroll to position [1110, 0]
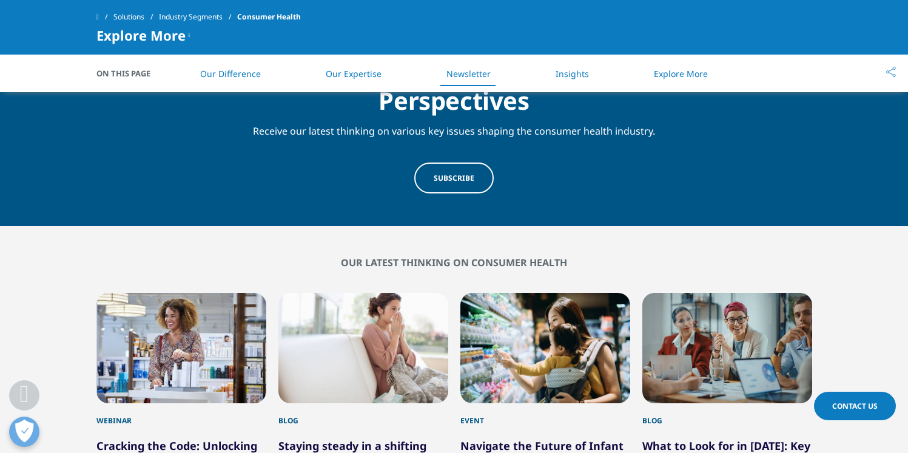
click at [684, 70] on link "Explore More" at bounding box center [681, 74] width 54 height 12
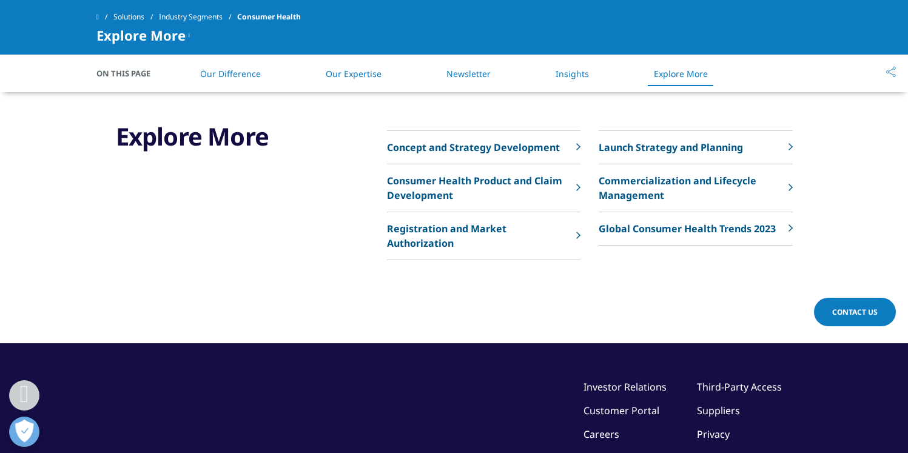
scroll to position [1659, 0]
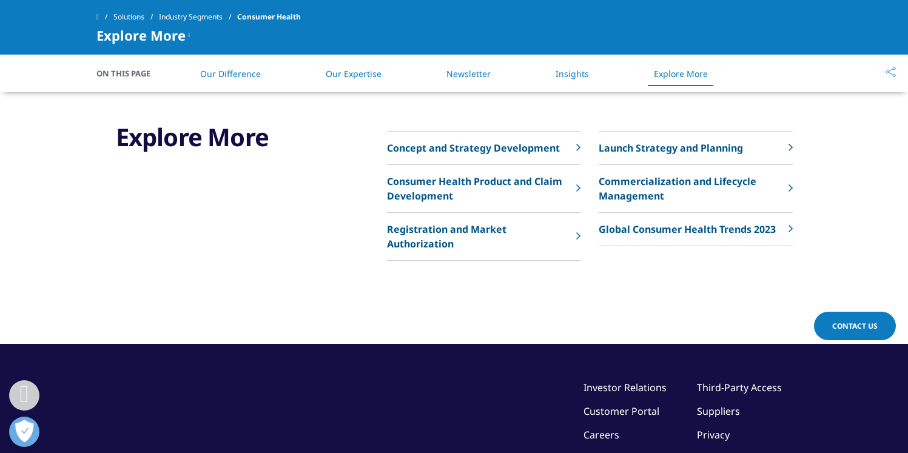
click at [678, 227] on p "Global Consumer Health Trends 2023" at bounding box center [686, 229] width 177 height 15
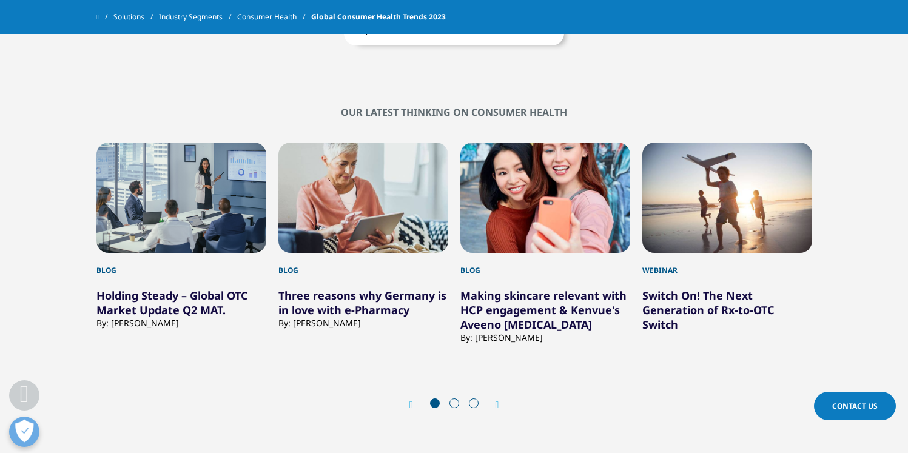
scroll to position [2690, 0]
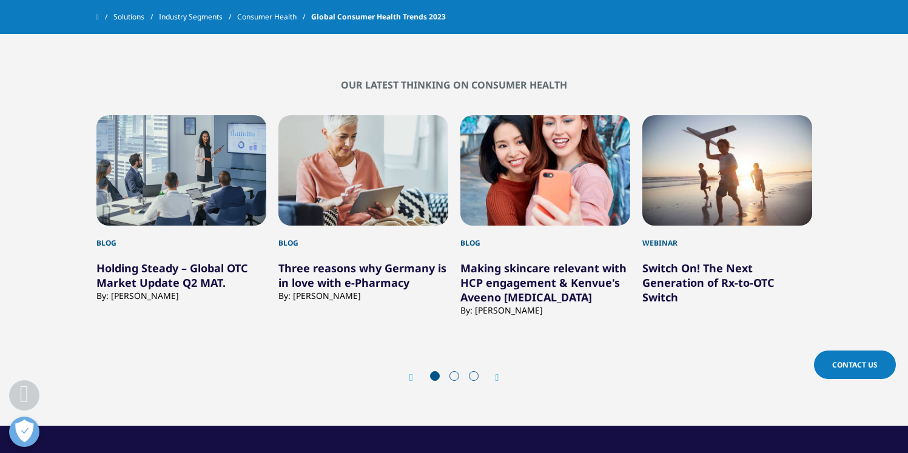
click at [497, 373] on icon "Next slide" at bounding box center [497, 378] width 4 height 10
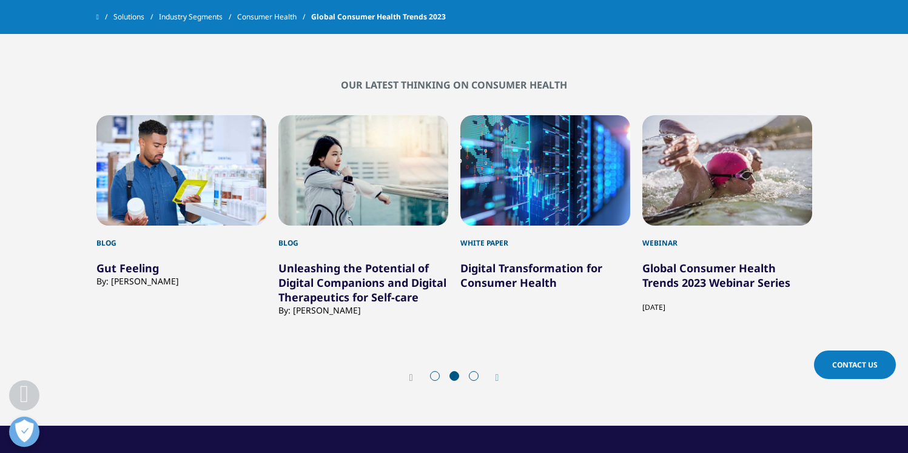
click at [497, 373] on icon "Next slide" at bounding box center [497, 378] width 4 height 10
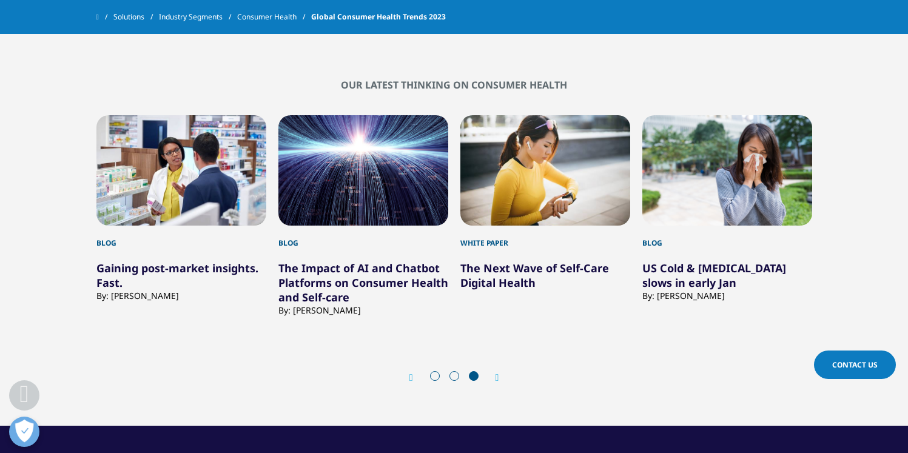
click at [497, 373] on icon "Next slide" at bounding box center [497, 378] width 4 height 10
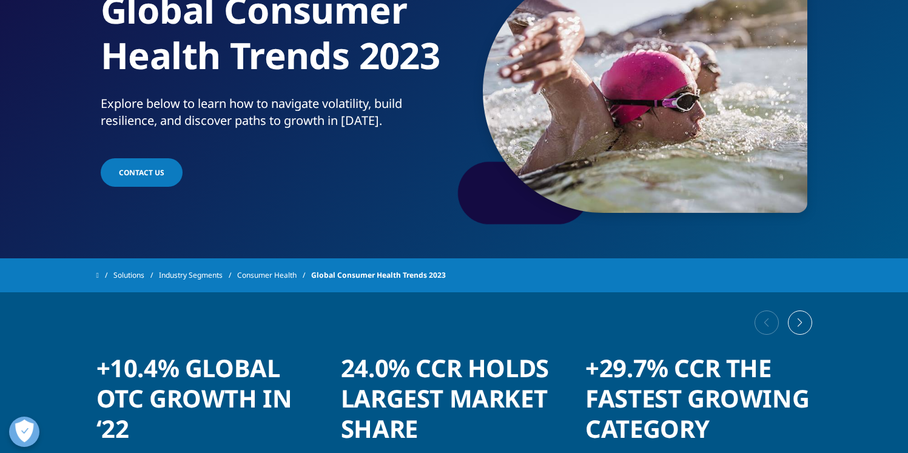
scroll to position [0, 0]
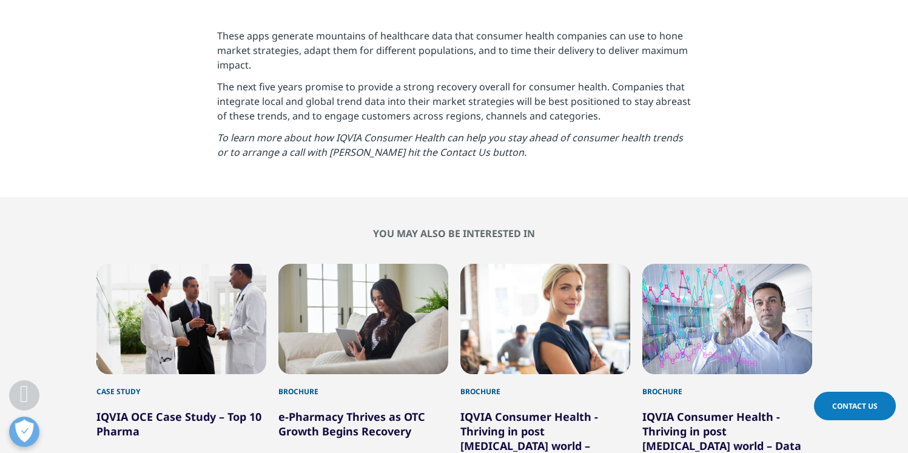
scroll to position [3203, 0]
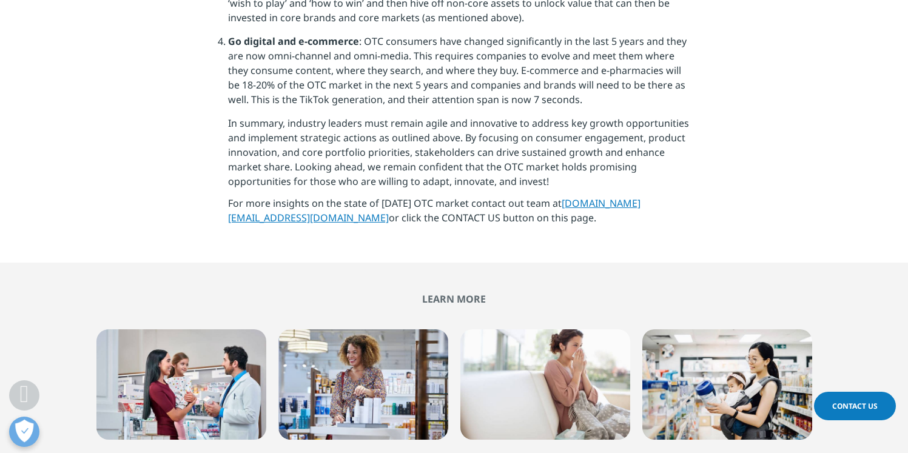
scroll to position [3416, 0]
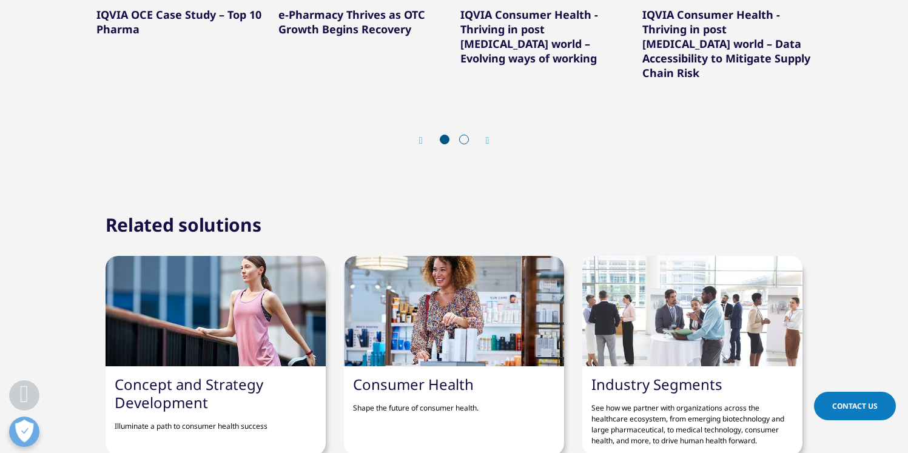
scroll to position [3703, 0]
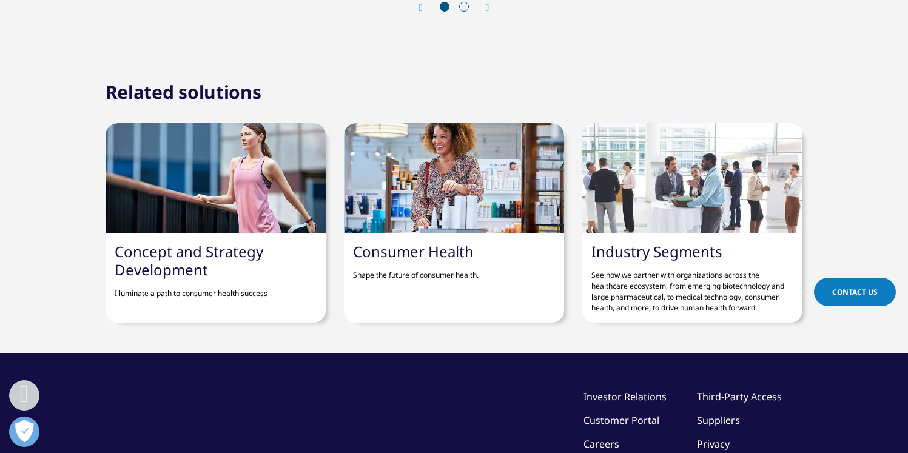
click at [426, 241] on link "Consumer Health" at bounding box center [413, 251] width 121 height 20
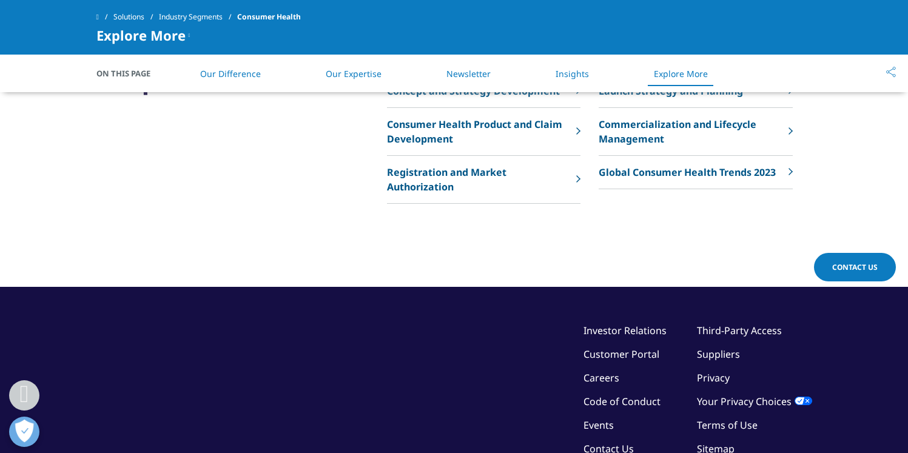
scroll to position [1718, 0]
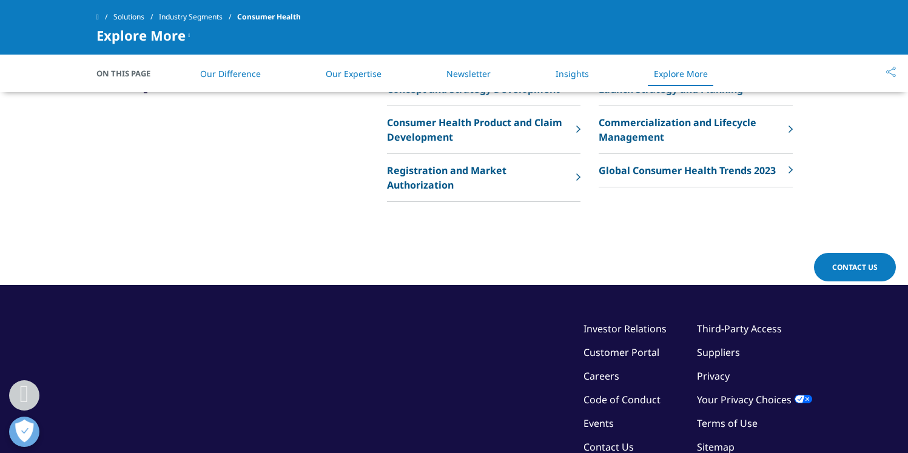
click at [572, 73] on link "Insights" at bounding box center [571, 74] width 33 height 12
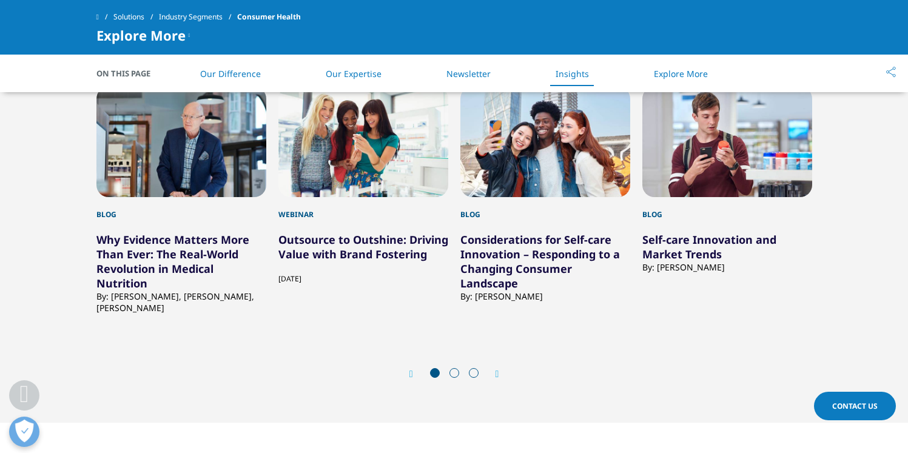
scroll to position [1297, 0]
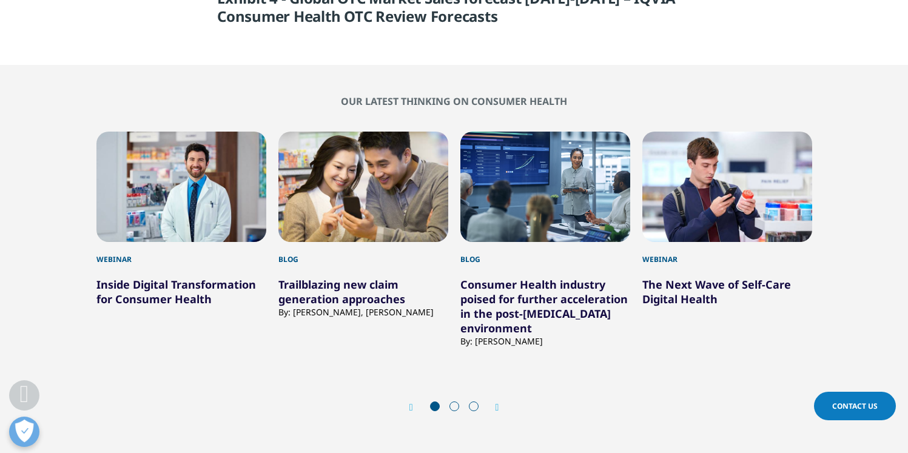
scroll to position [4091, 0]
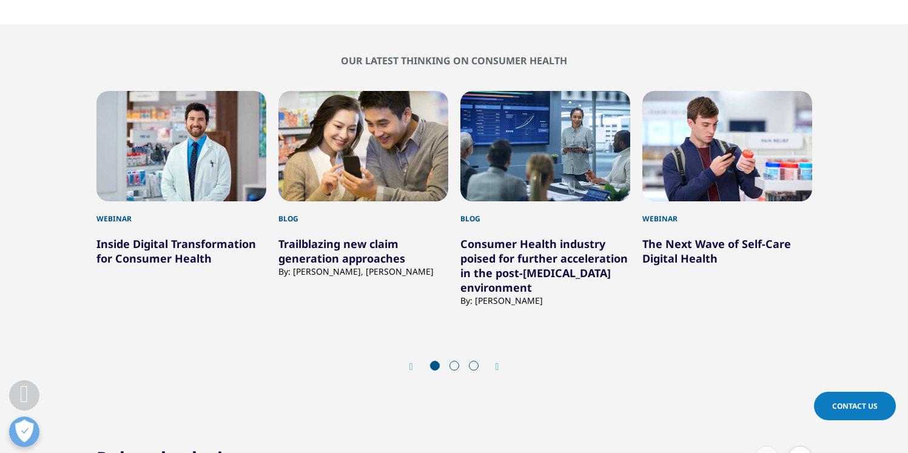
click at [456, 361] on span at bounding box center [454, 366] width 10 height 10
click at [452, 361] on span at bounding box center [454, 366] width 10 height 10
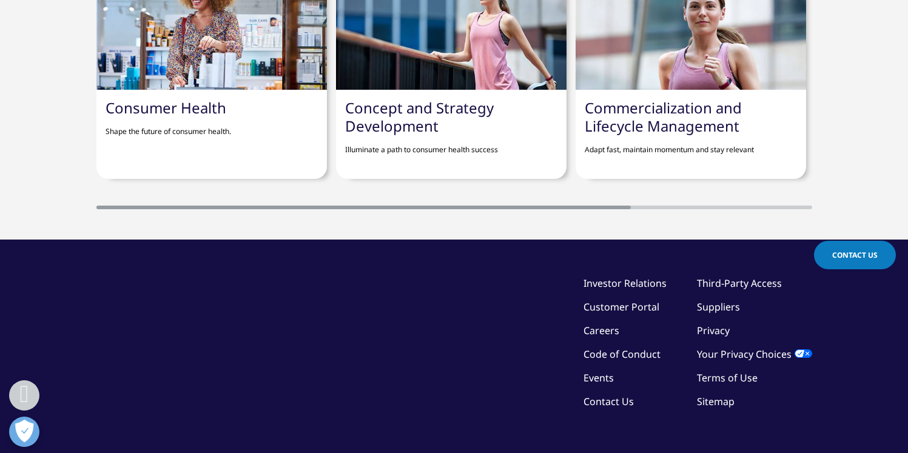
scroll to position [4545, 0]
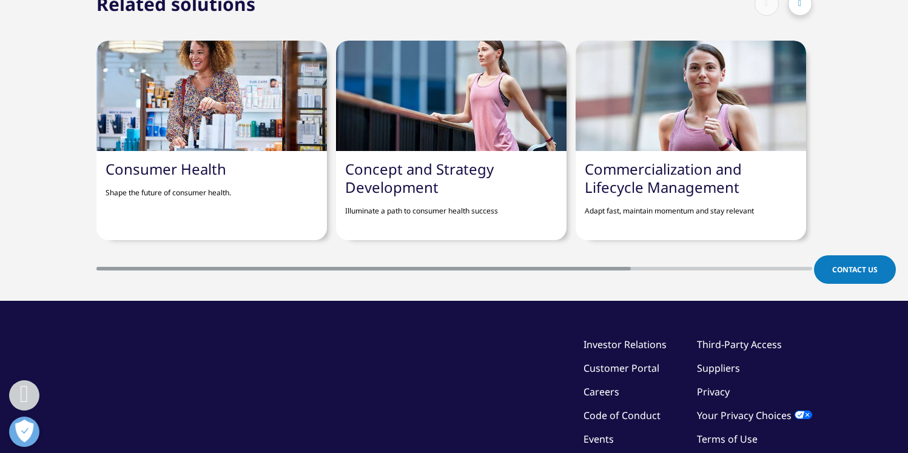
click at [160, 159] on link "Consumer Health" at bounding box center [165, 169] width 121 height 20
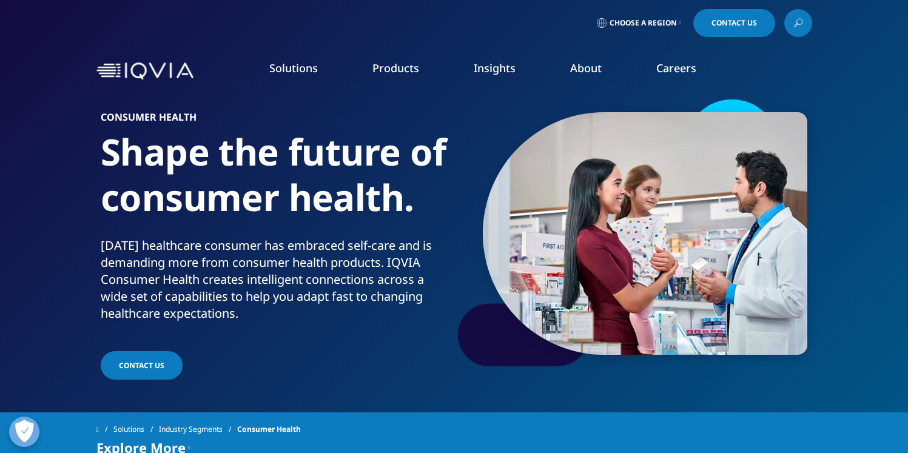
scroll to position [396, 0]
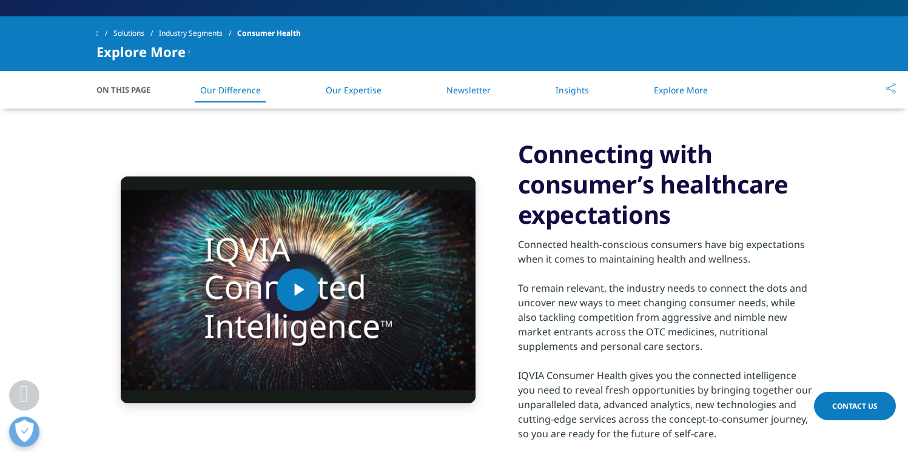
click at [450, 95] on li "Newsletter" at bounding box center [468, 90] width 69 height 36
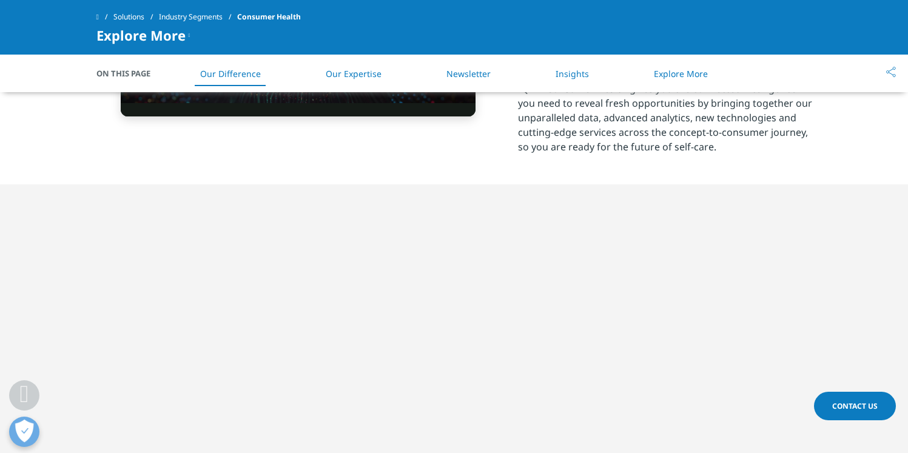
scroll to position [549, 0]
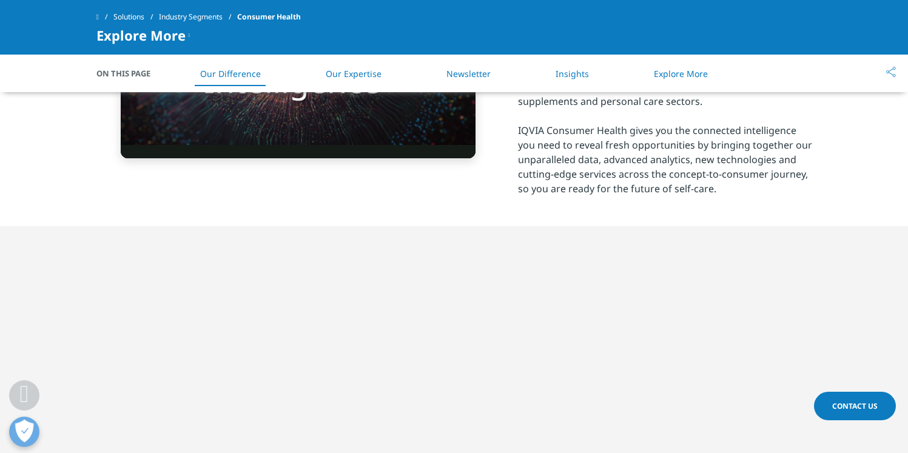
click at [558, 73] on link "Insights" at bounding box center [571, 74] width 33 height 12
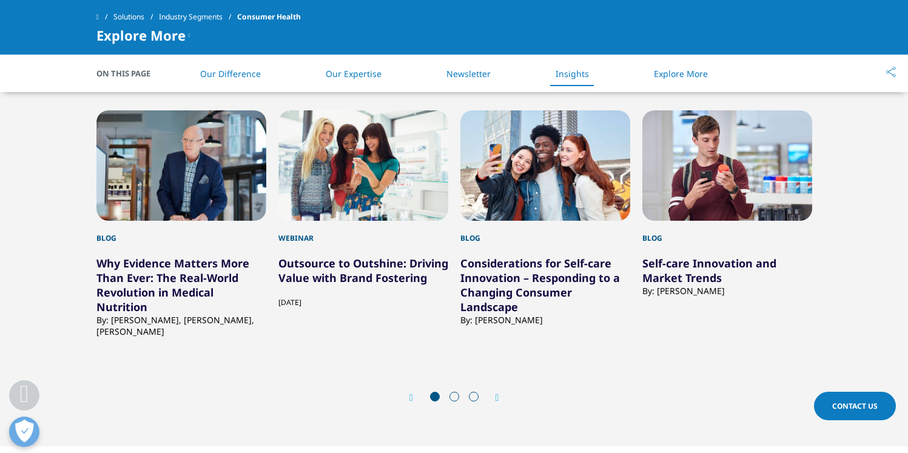
scroll to position [1297, 0]
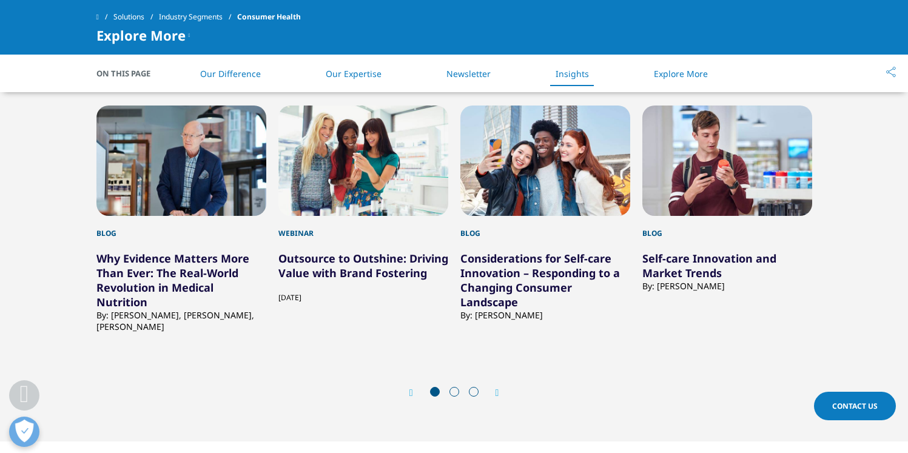
click at [689, 69] on link "Explore More" at bounding box center [681, 74] width 54 height 12
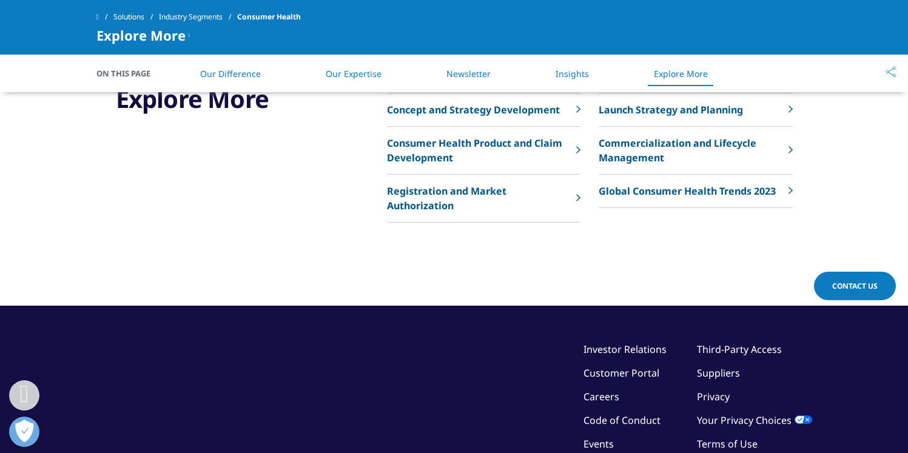
scroll to position [1700, 0]
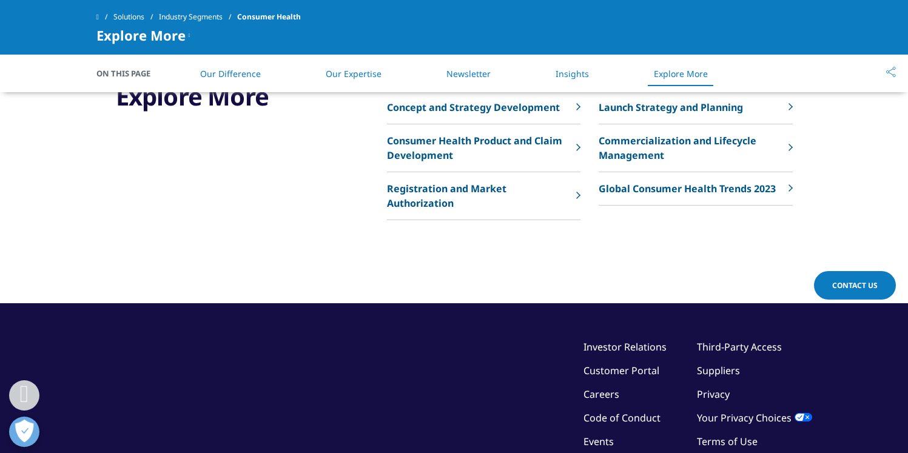
click at [672, 186] on p "Global Consumer Health Trends 2023" at bounding box center [686, 188] width 177 height 15
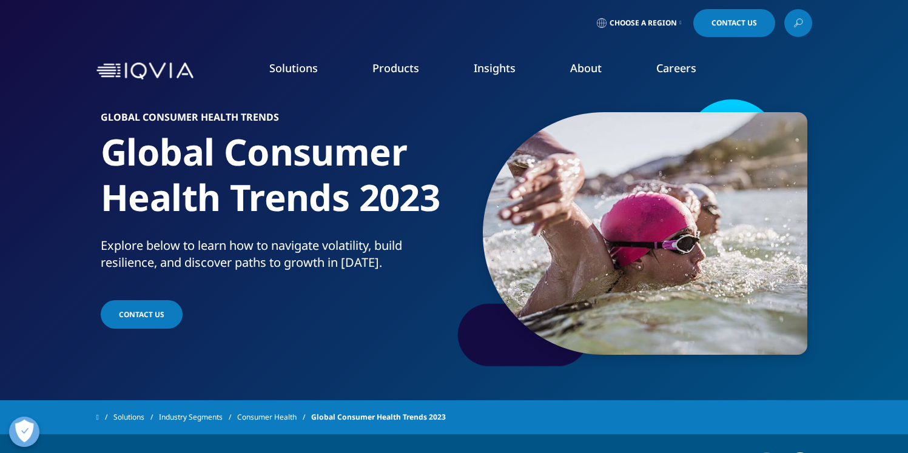
click at [66, 223] on link "DISCOVER INSIGHTS" at bounding box center [112, 222] width 177 height 10
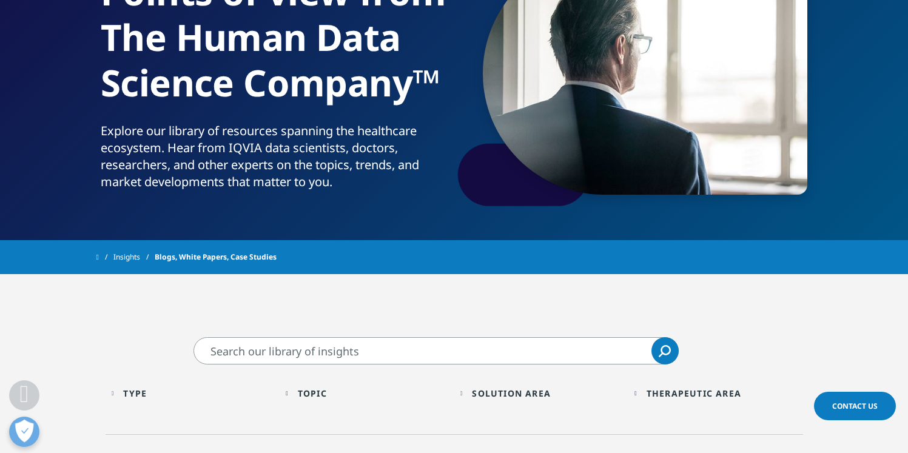
scroll to position [304, 0]
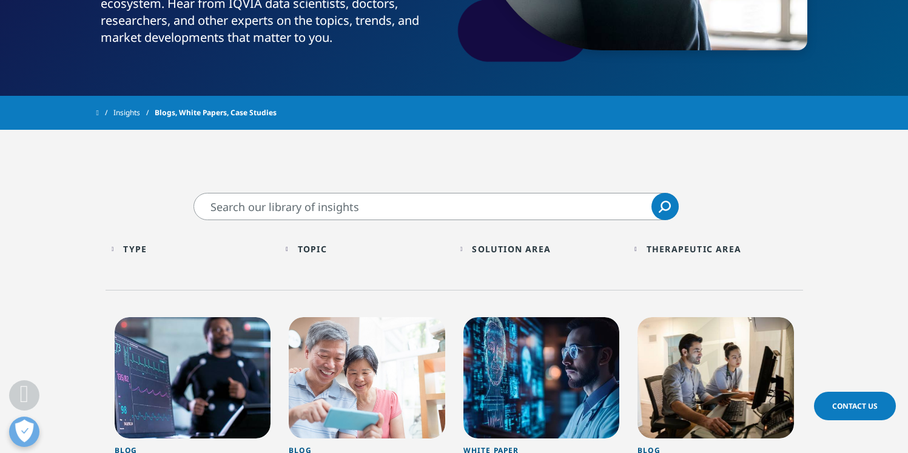
click at [396, 210] on input "Search" at bounding box center [435, 206] width 485 height 27
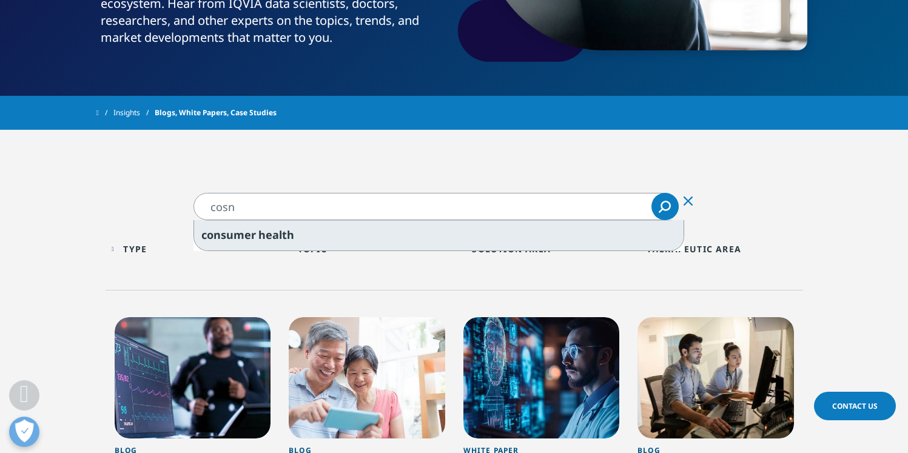
click at [219, 239] on span "cons" at bounding box center [213, 234] width 25 height 15
type input "consumer health"
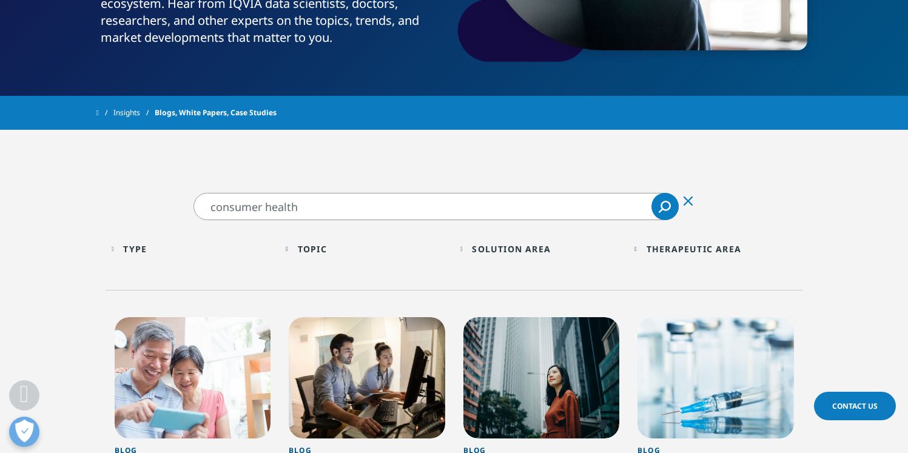
click at [455, 247] on div "Solution Area Loading Clear Or/And Operator Toggle Analytics Solutions 33 Toggl…" at bounding box center [541, 252] width 175 height 35
click at [460, 247] on div "Solution Area Loading Clear Or/And Operator" at bounding box center [541, 249] width 162 height 28
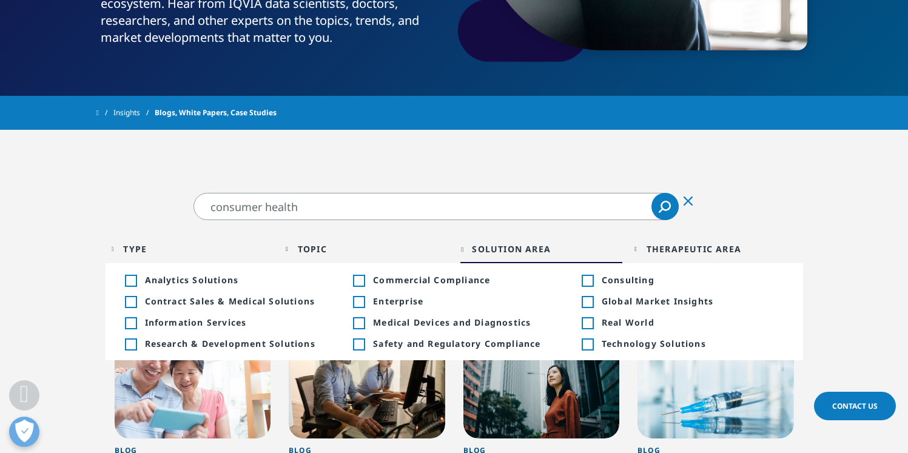
click at [586, 304] on div "Toggle" at bounding box center [586, 301] width 11 height 11
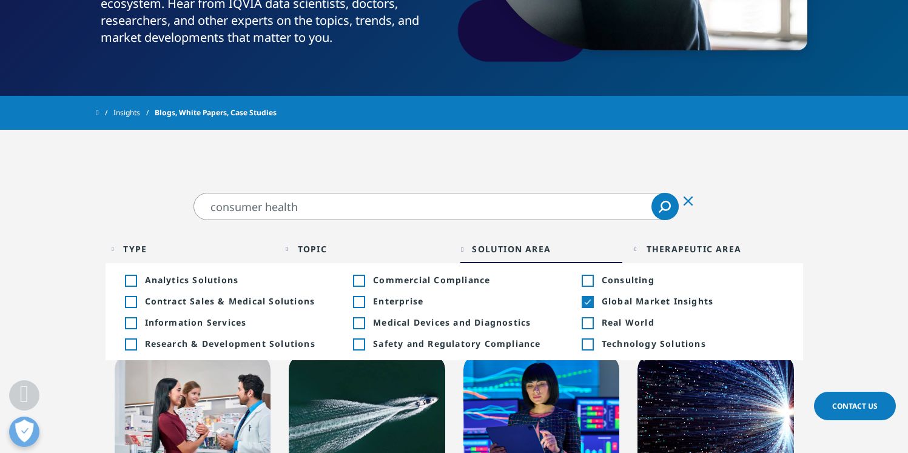
click at [588, 283] on div "Toggle" at bounding box center [586, 280] width 11 height 11
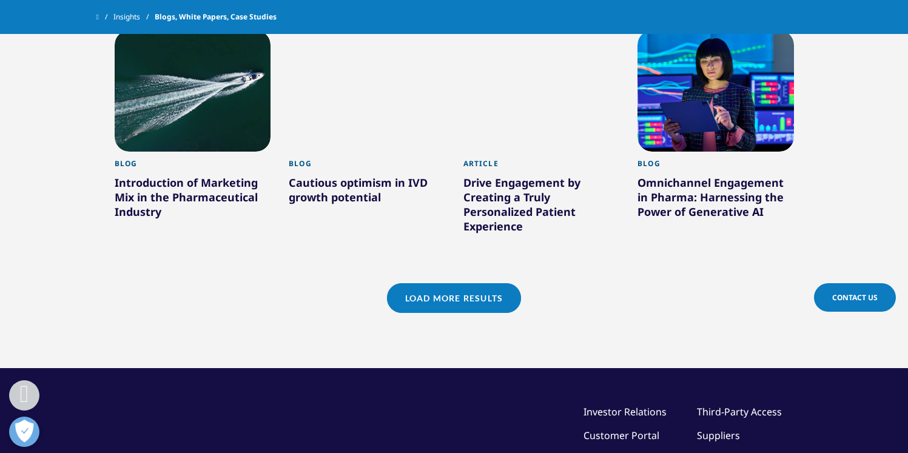
scroll to position [1154, 0]
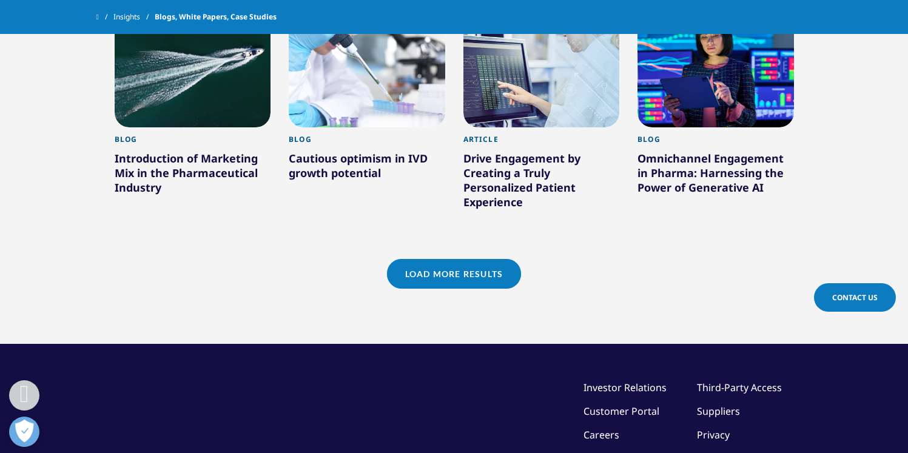
click at [441, 259] on link "Load More Results" at bounding box center [454, 274] width 134 height 30
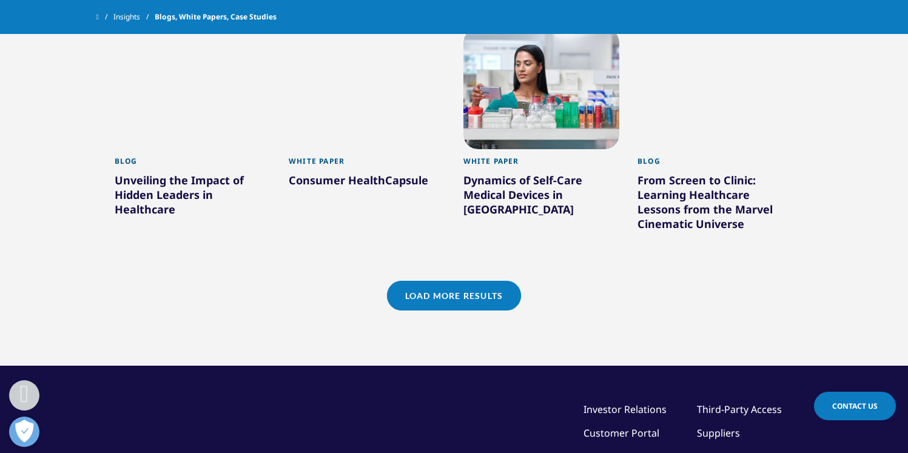
scroll to position [2026, 0]
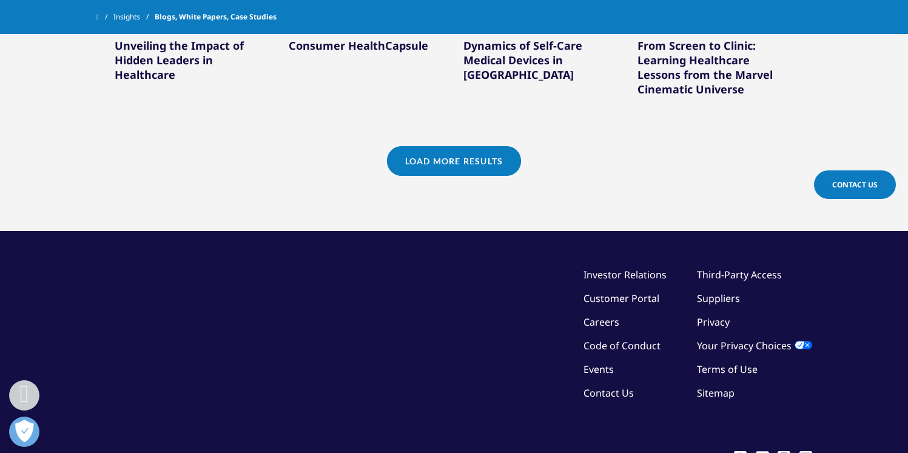
click at [467, 146] on link "Load More Results" at bounding box center [454, 161] width 134 height 30
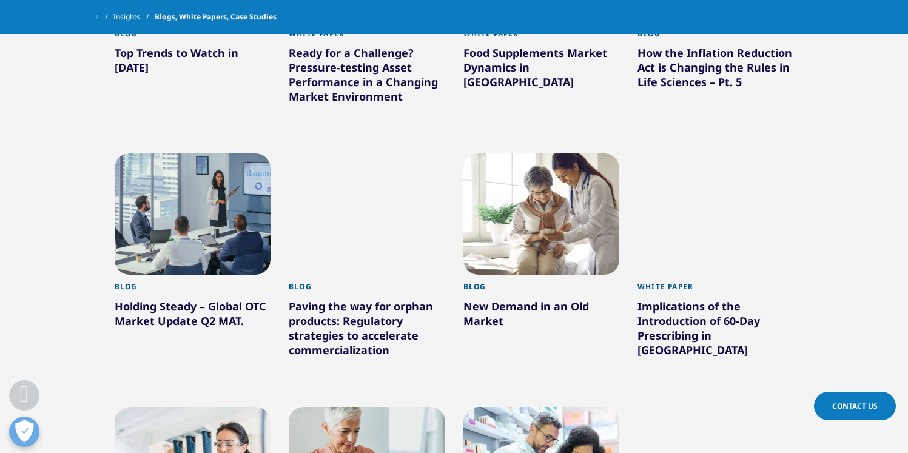
scroll to position [2874, 0]
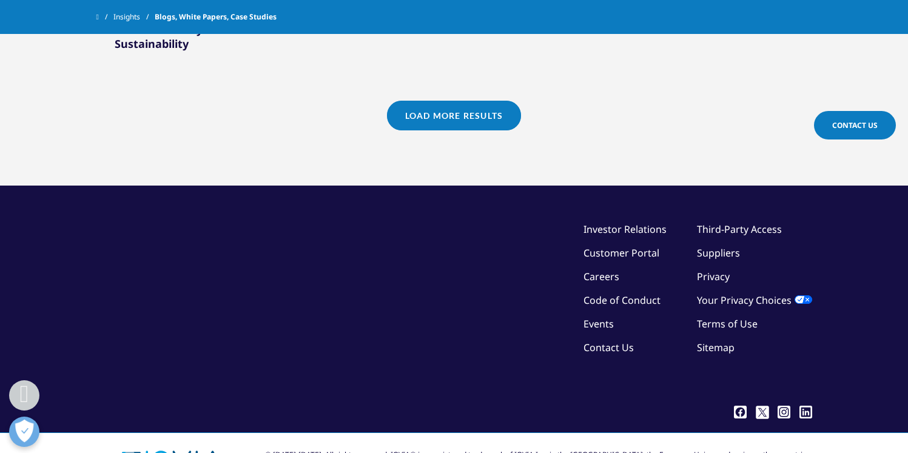
click at [455, 101] on link "Load More Results" at bounding box center [454, 116] width 134 height 30
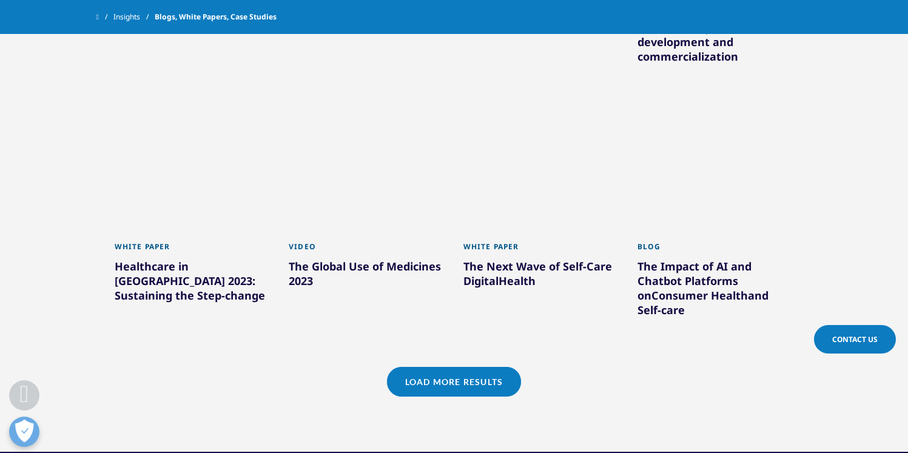
scroll to position [3435, 0]
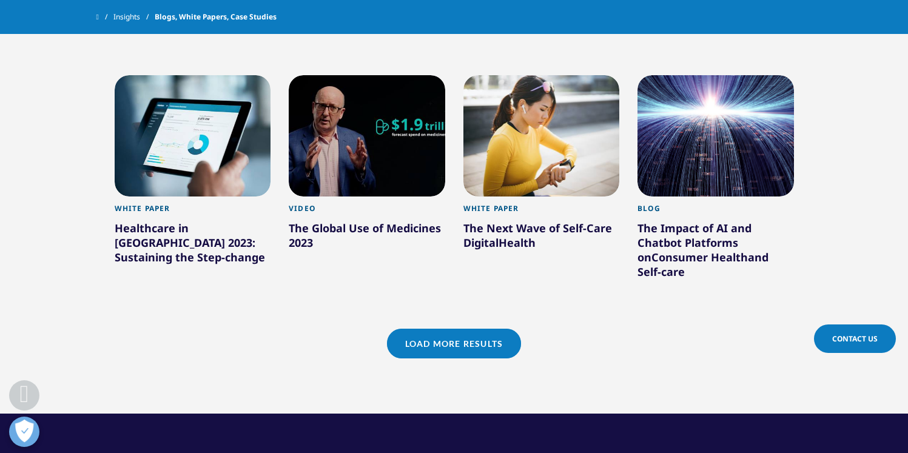
click at [473, 329] on link "Load More Results" at bounding box center [454, 344] width 134 height 30
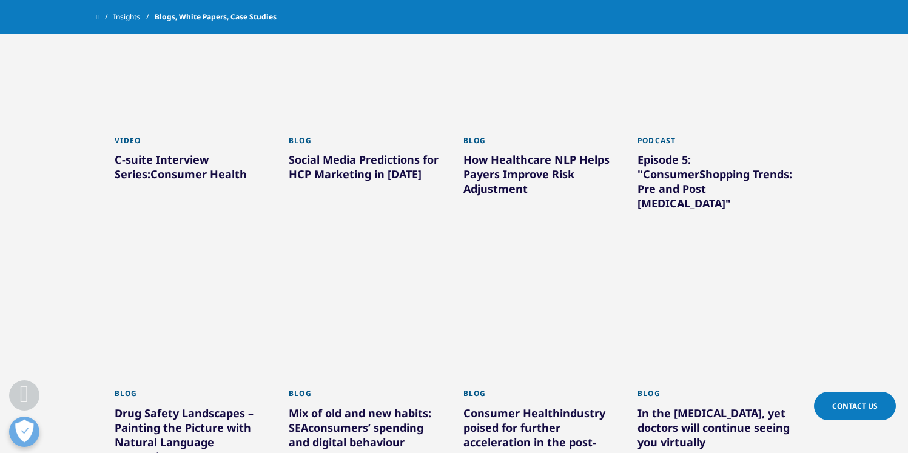
scroll to position [4011, 0]
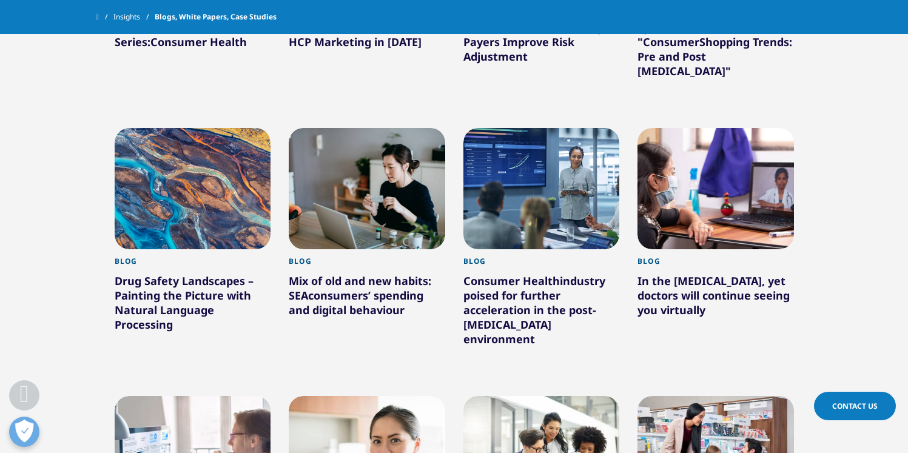
scroll to position [3944, 0]
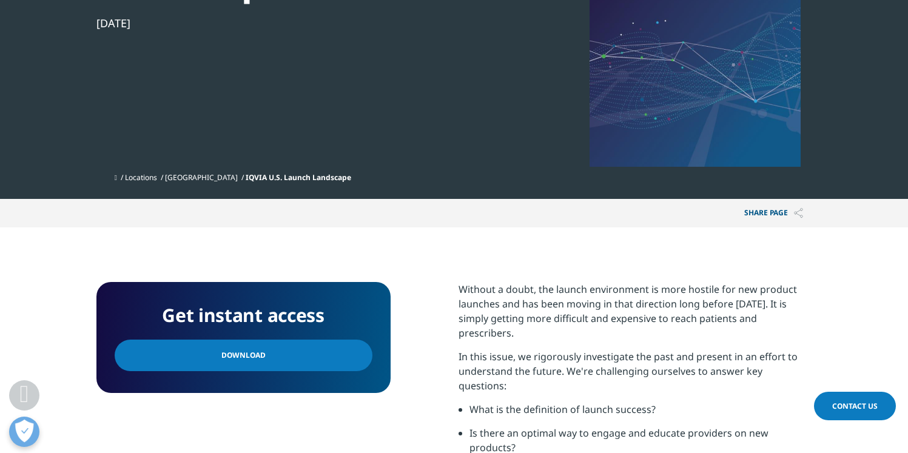
scroll to position [247, 0]
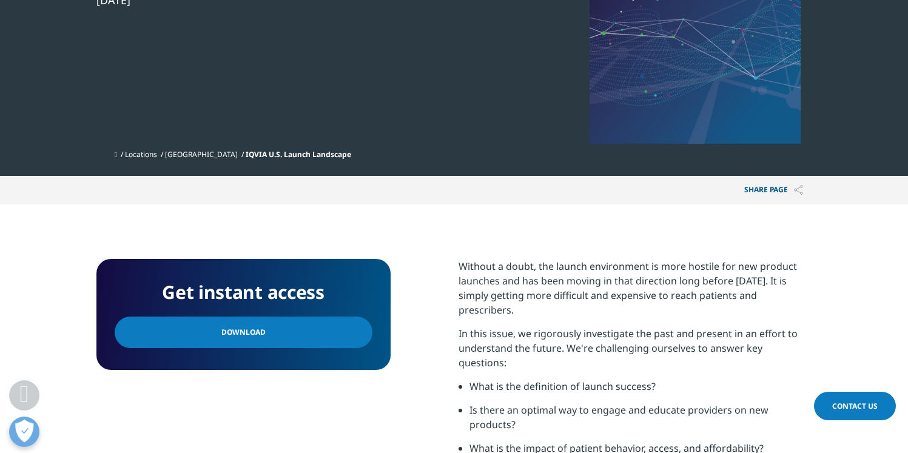
click at [266, 336] on link "Download" at bounding box center [244, 332] width 258 height 32
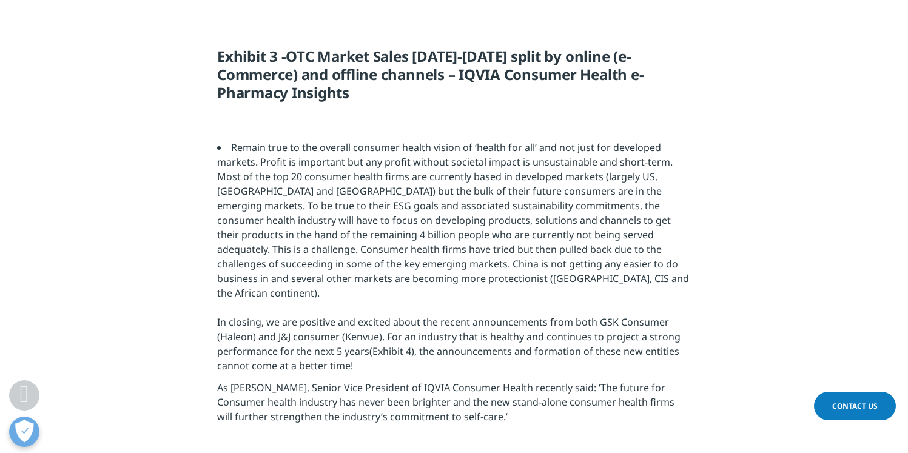
scroll to position [3310, 0]
